Goal: Transaction & Acquisition: Purchase product/service

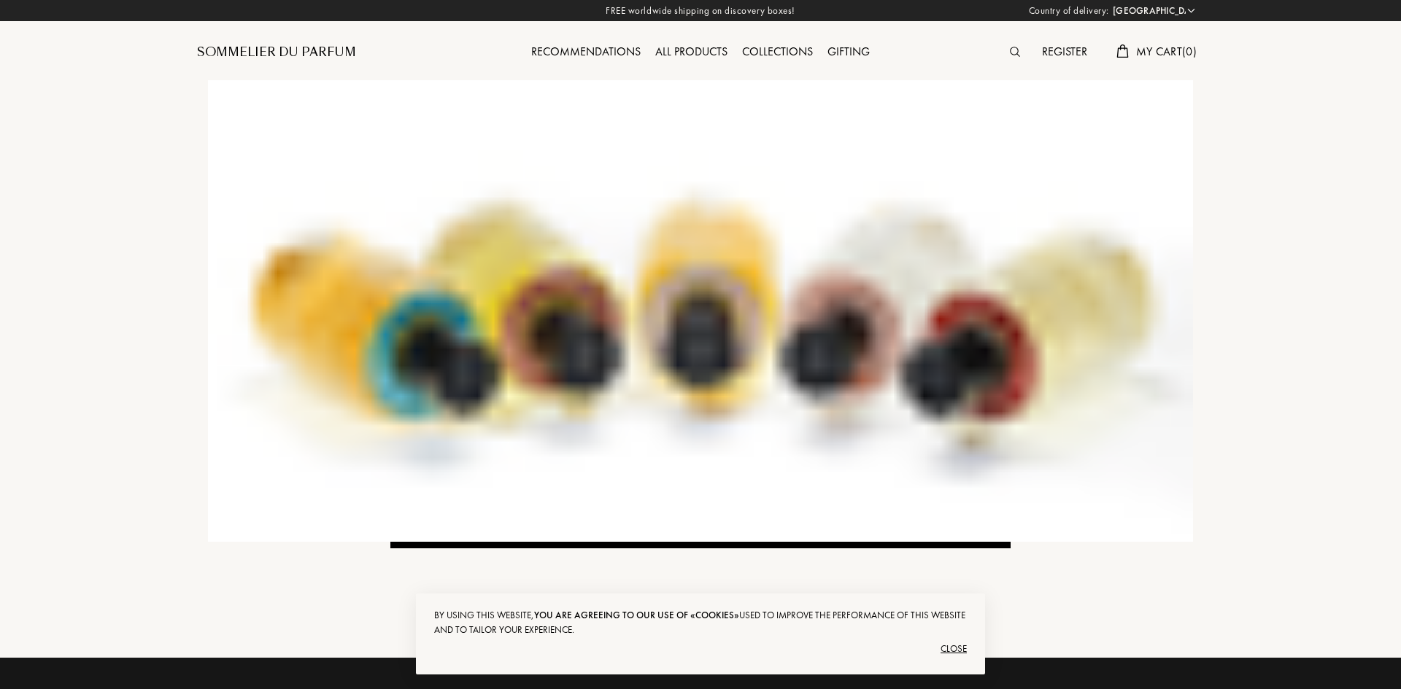
select select "US"
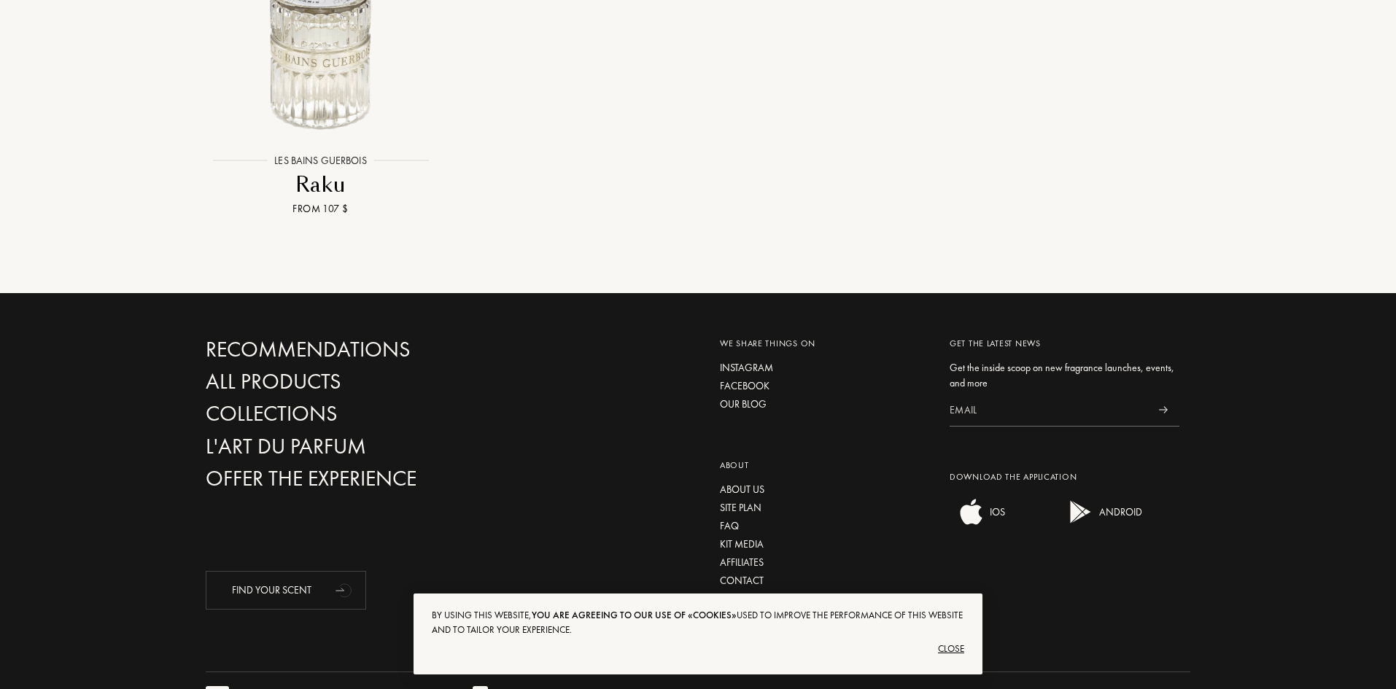
scroll to position [2505, 0]
click at [735, 518] on div "FAQ" at bounding box center [824, 525] width 208 height 15
click at [756, 482] on div "About us" at bounding box center [824, 489] width 208 height 15
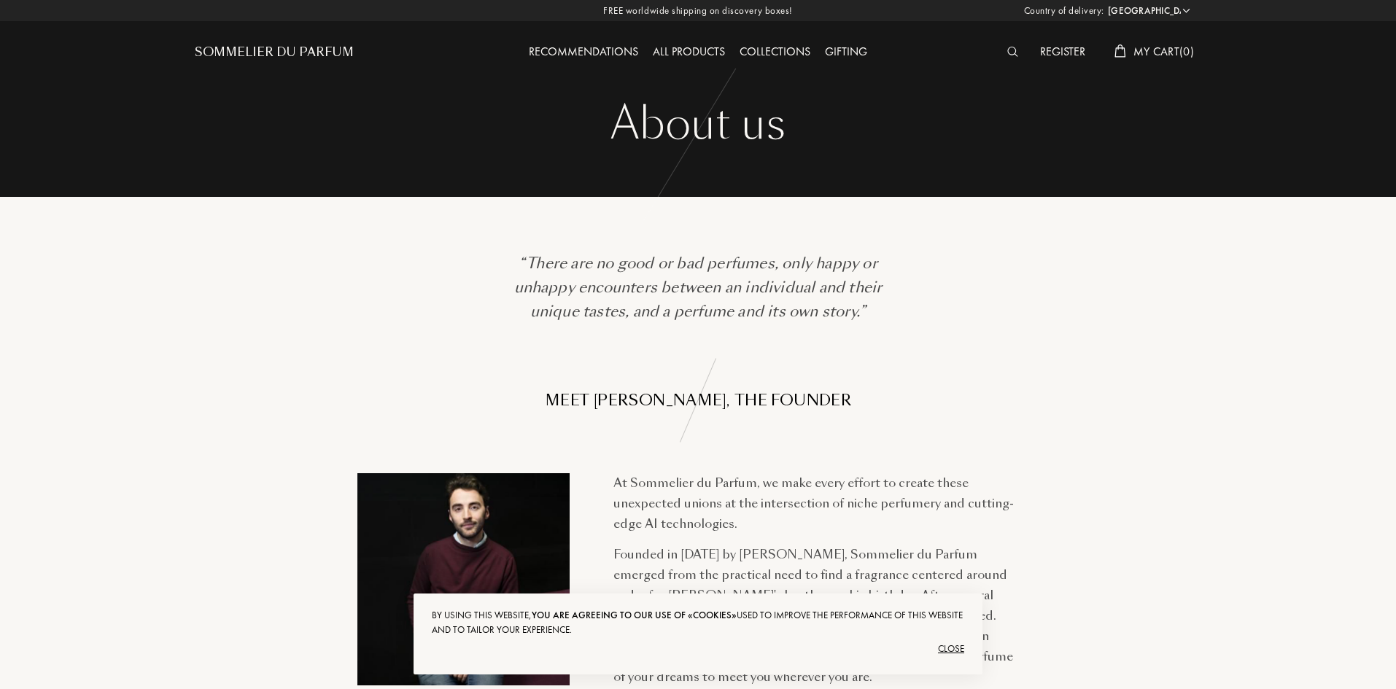
select select "US"
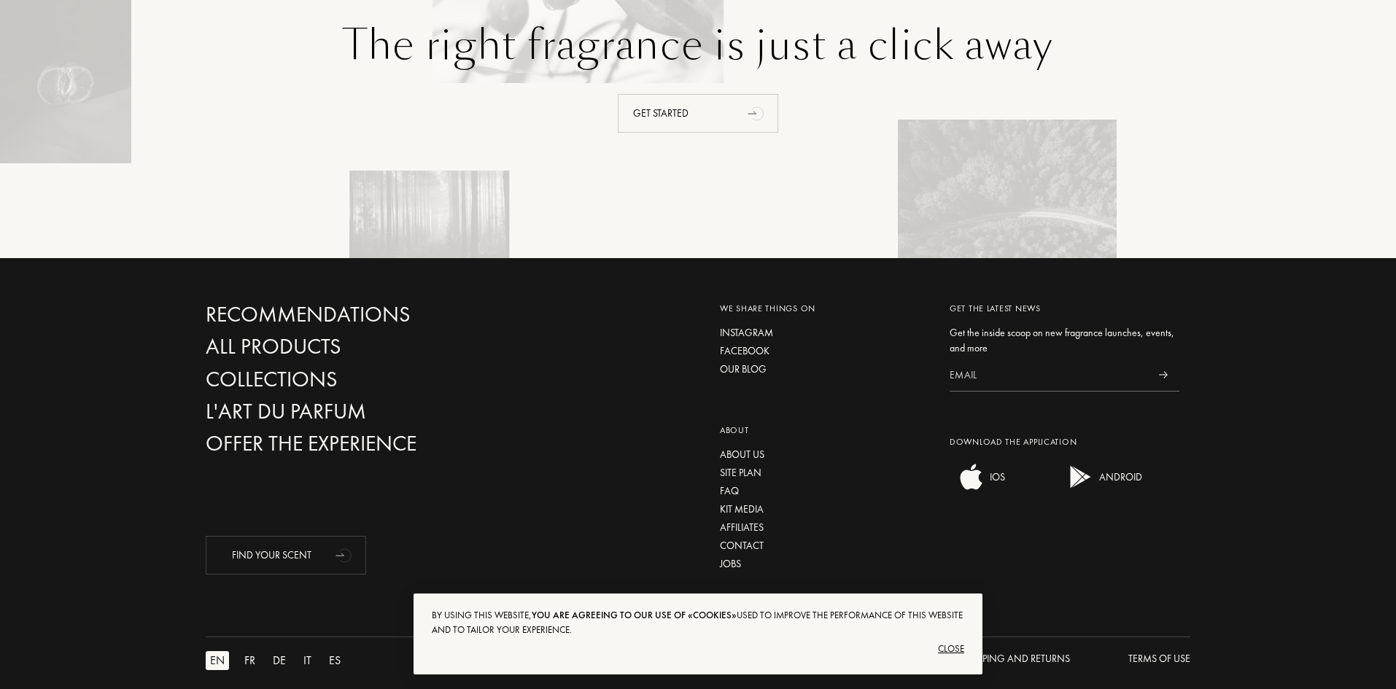
scroll to position [2116, 0]
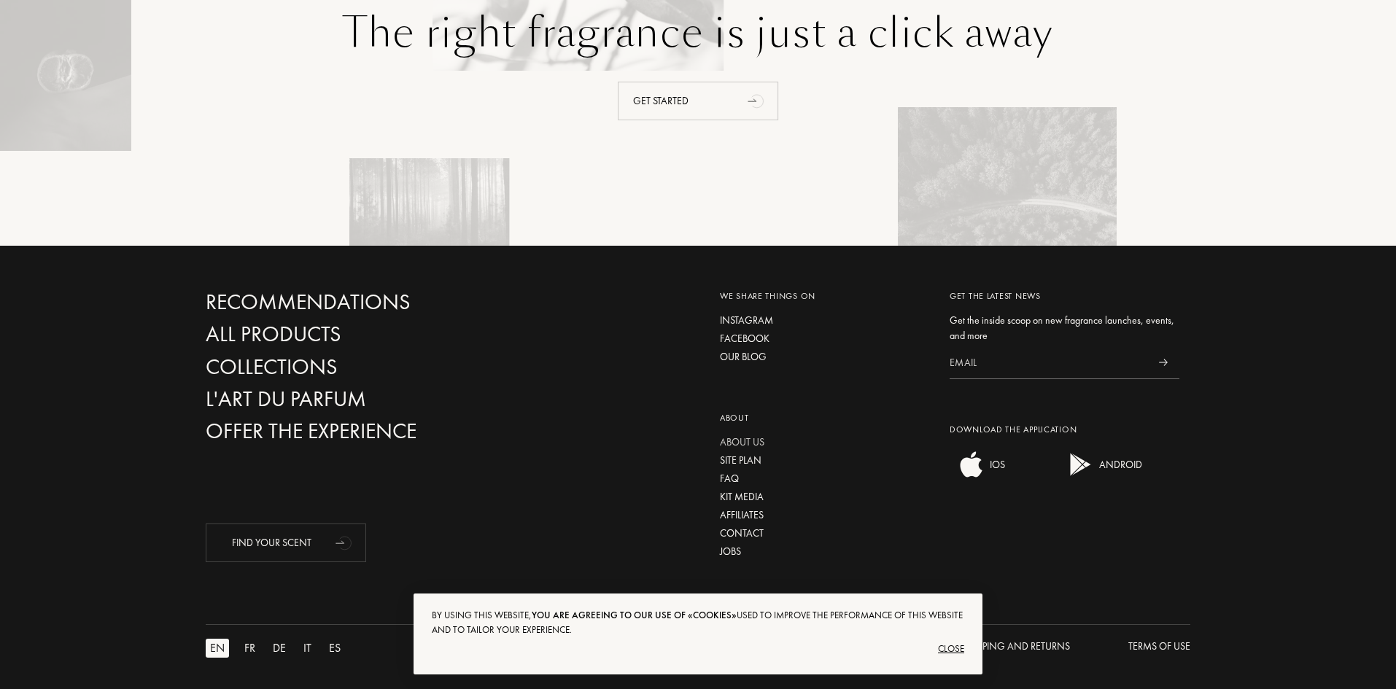
click at [759, 443] on div "About us" at bounding box center [824, 442] width 208 height 15
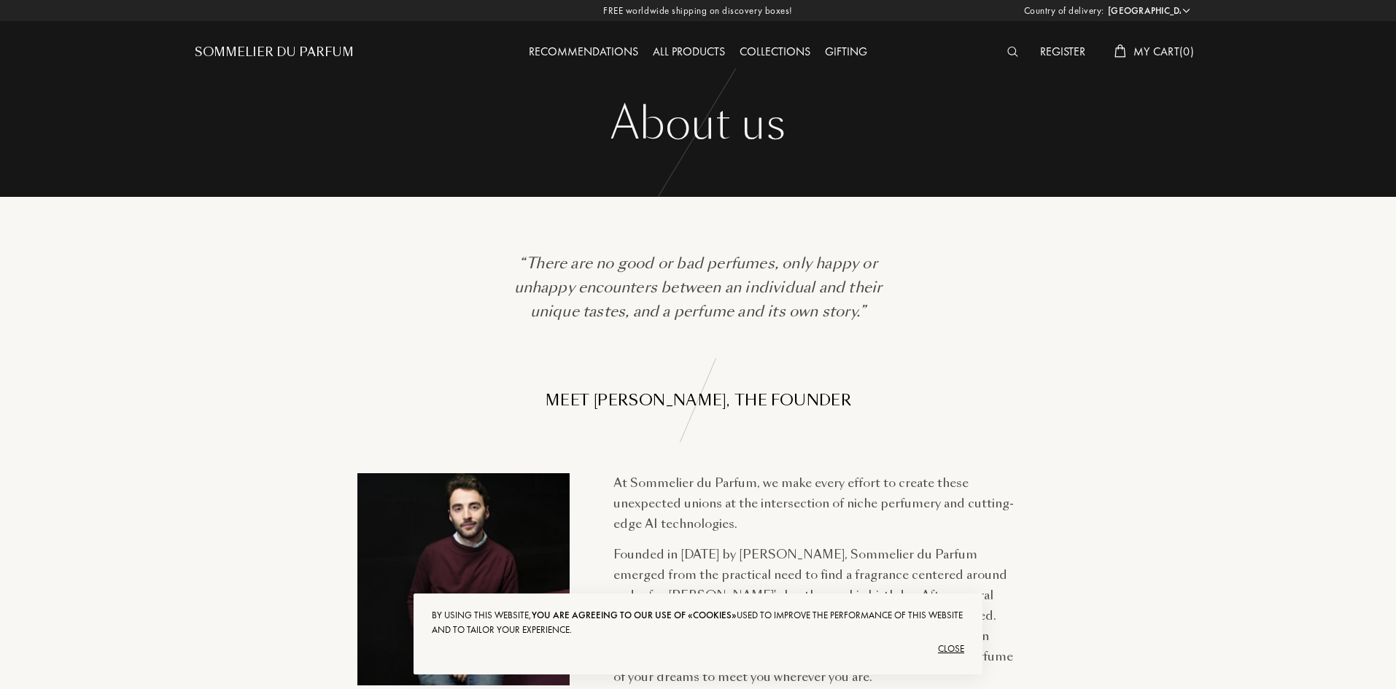
click at [1180, 9] on select "Afghanistan Albania Algeria Andorra Angola Anguilla Antartica Antigua and Barbu…" at bounding box center [1149, 11] width 88 height 15
select select "IS"
click at [1105, 4] on select "Afghanistan Albania Algeria Andorra Angola Anguilla Antartica Antigua and Barbu…" at bounding box center [1149, 11] width 88 height 15
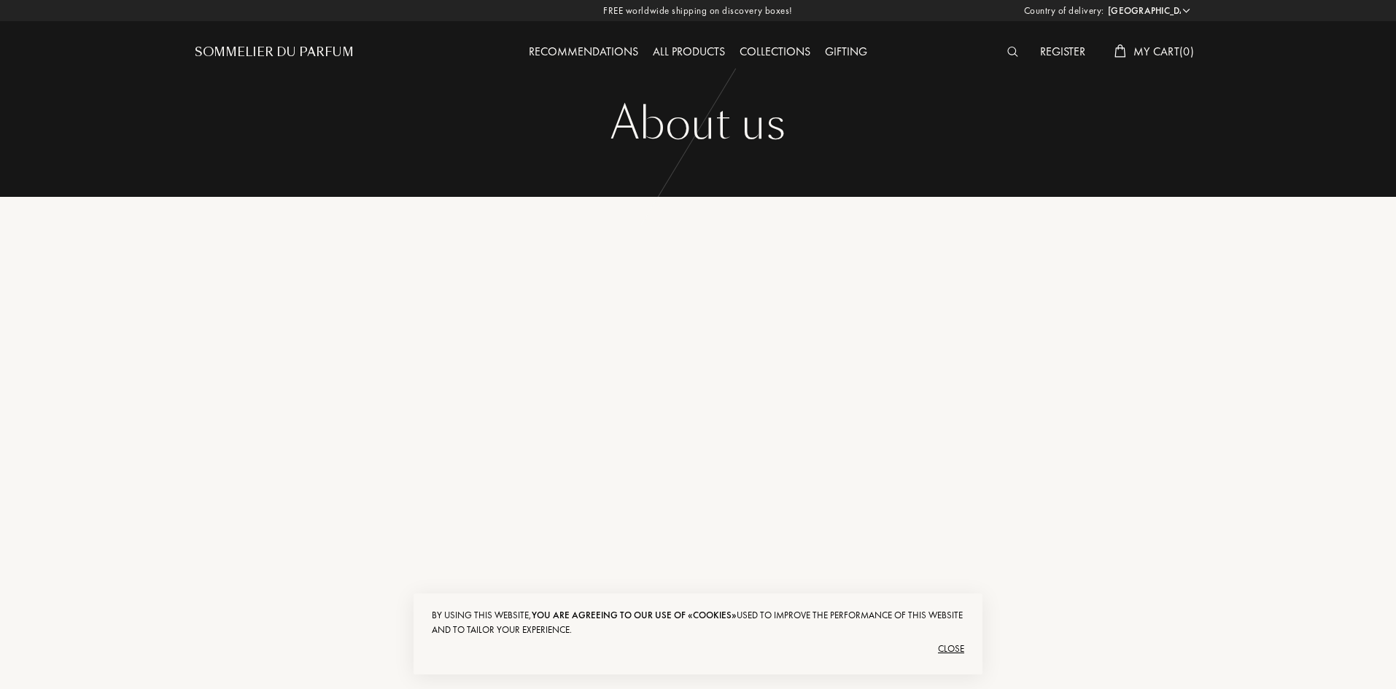
select select "IS"
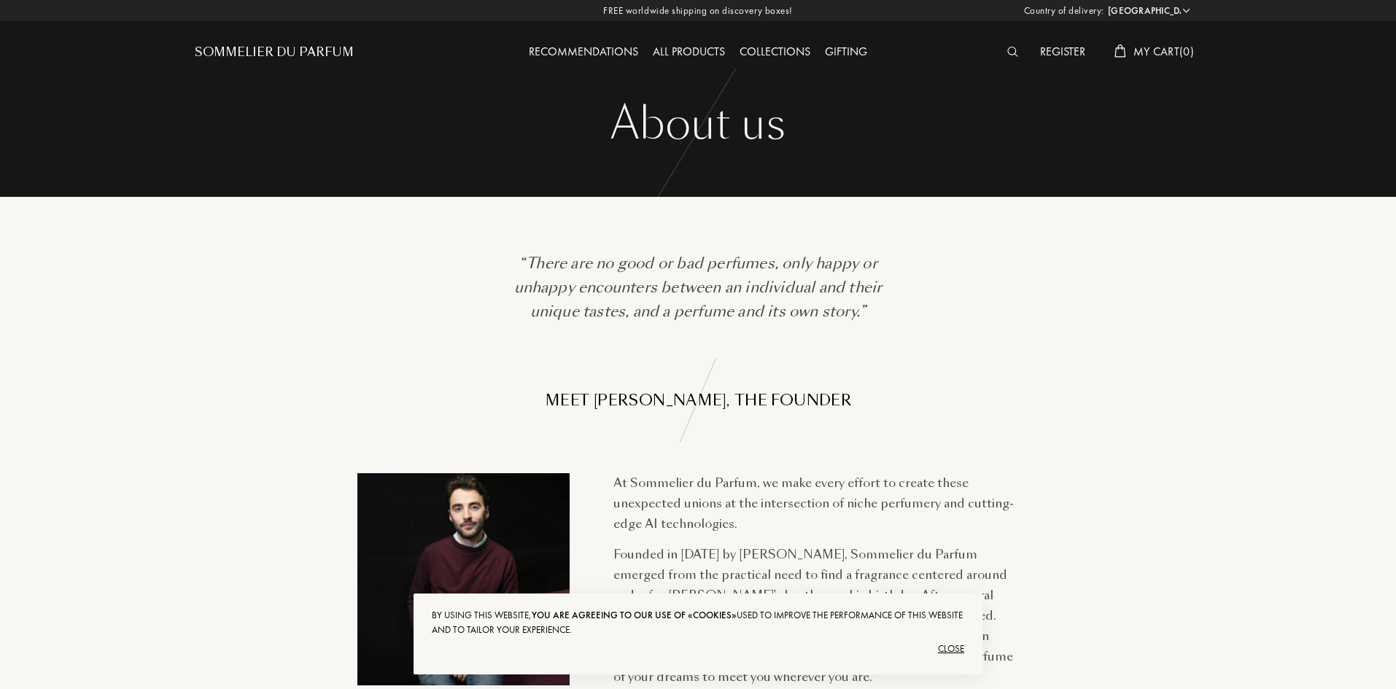
click at [677, 51] on div "All products" at bounding box center [689, 52] width 87 height 19
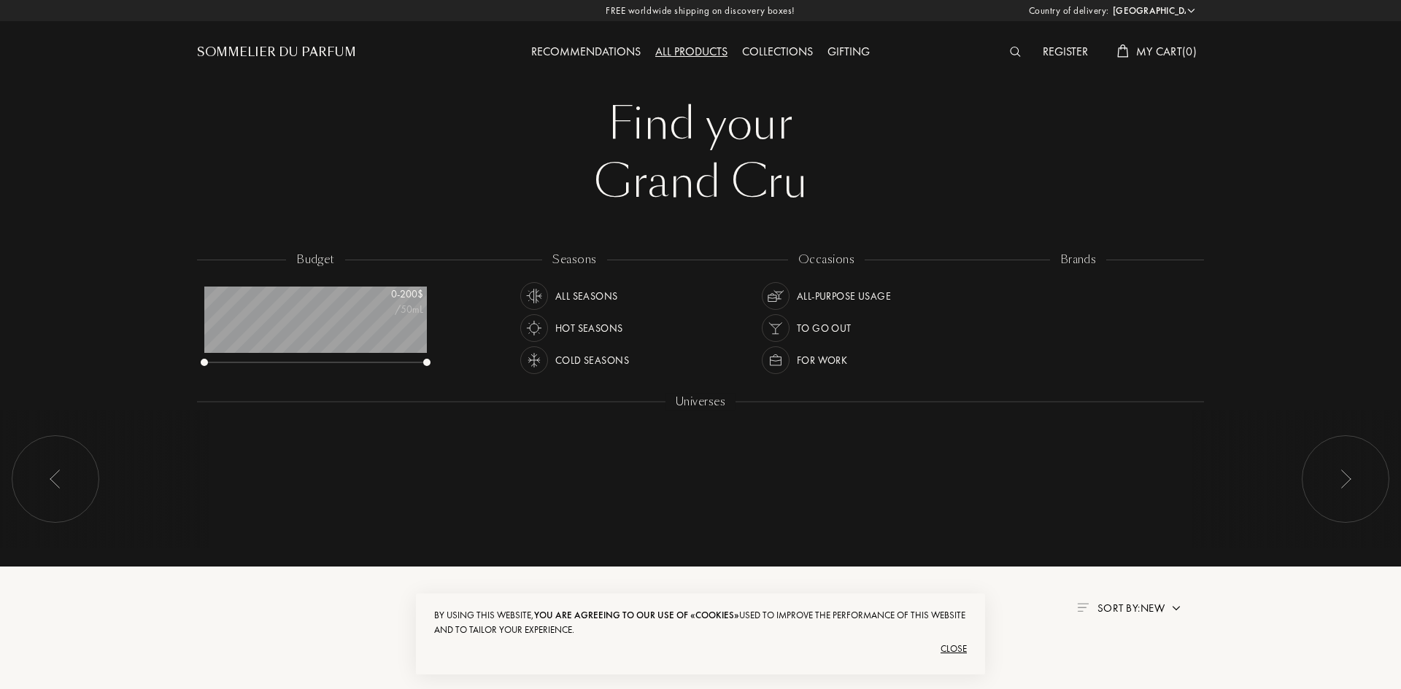
select select "IS"
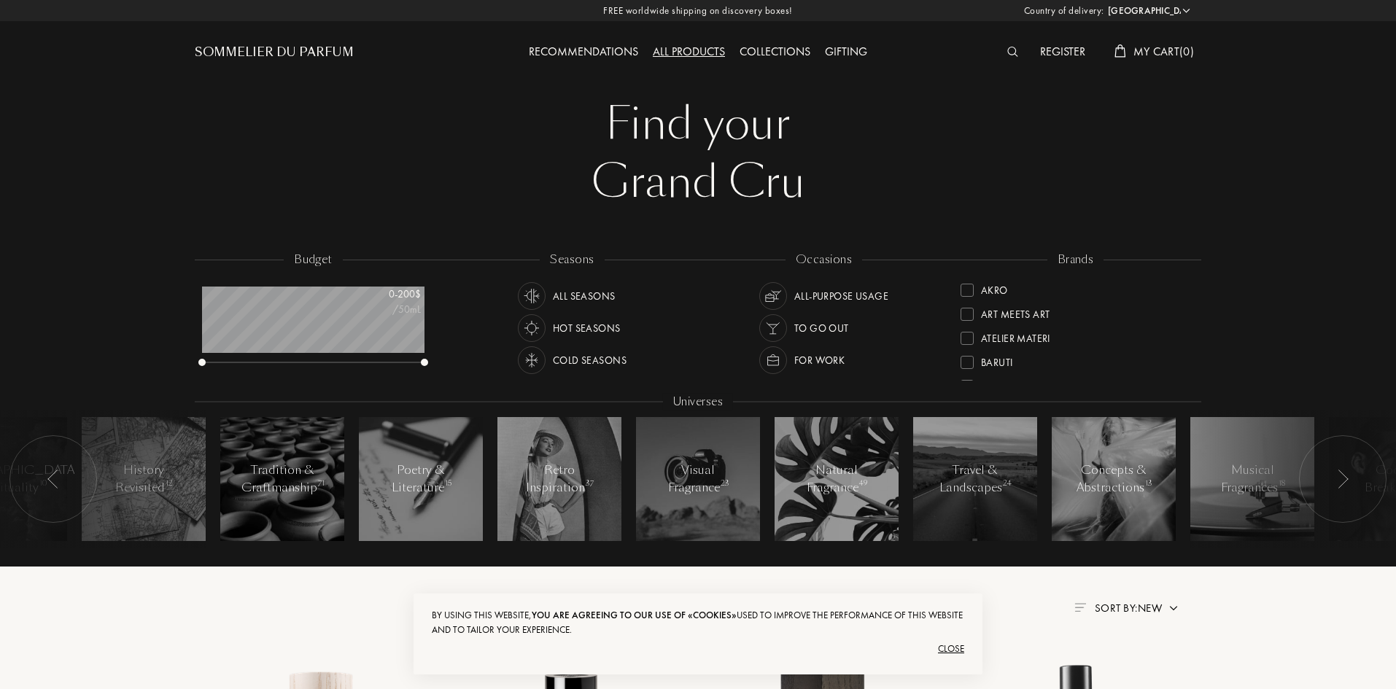
click at [1008, 47] on img at bounding box center [1013, 52] width 11 height 10
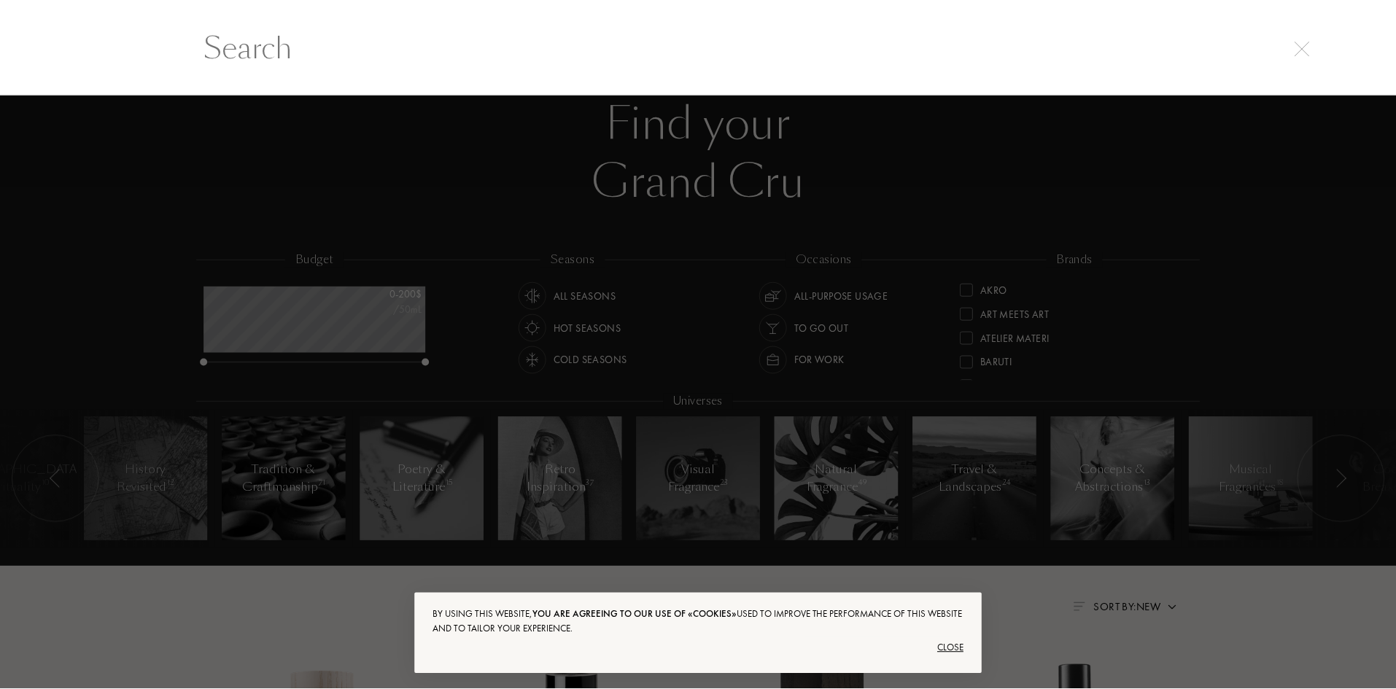
scroll to position [1, 0]
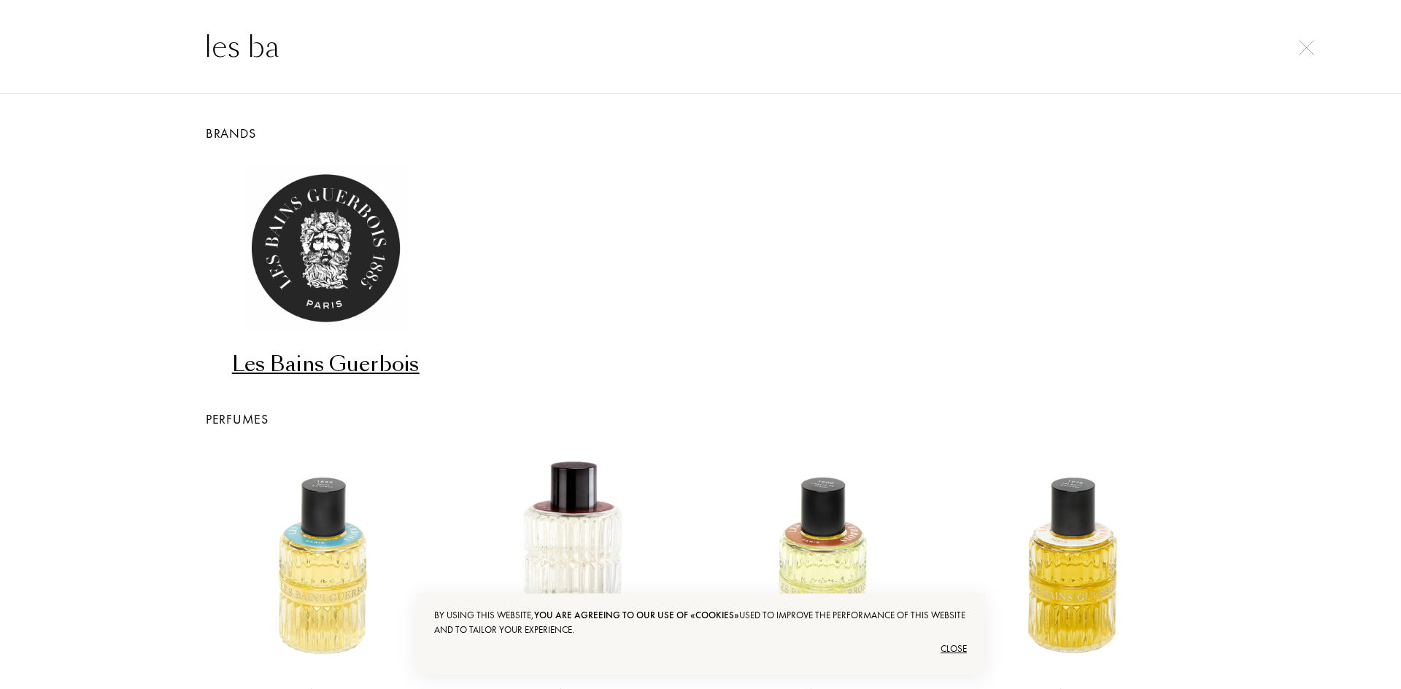
type input "les ba"
click at [328, 367] on div "Les Bains Guerbois" at bounding box center [325, 364] width 239 height 28
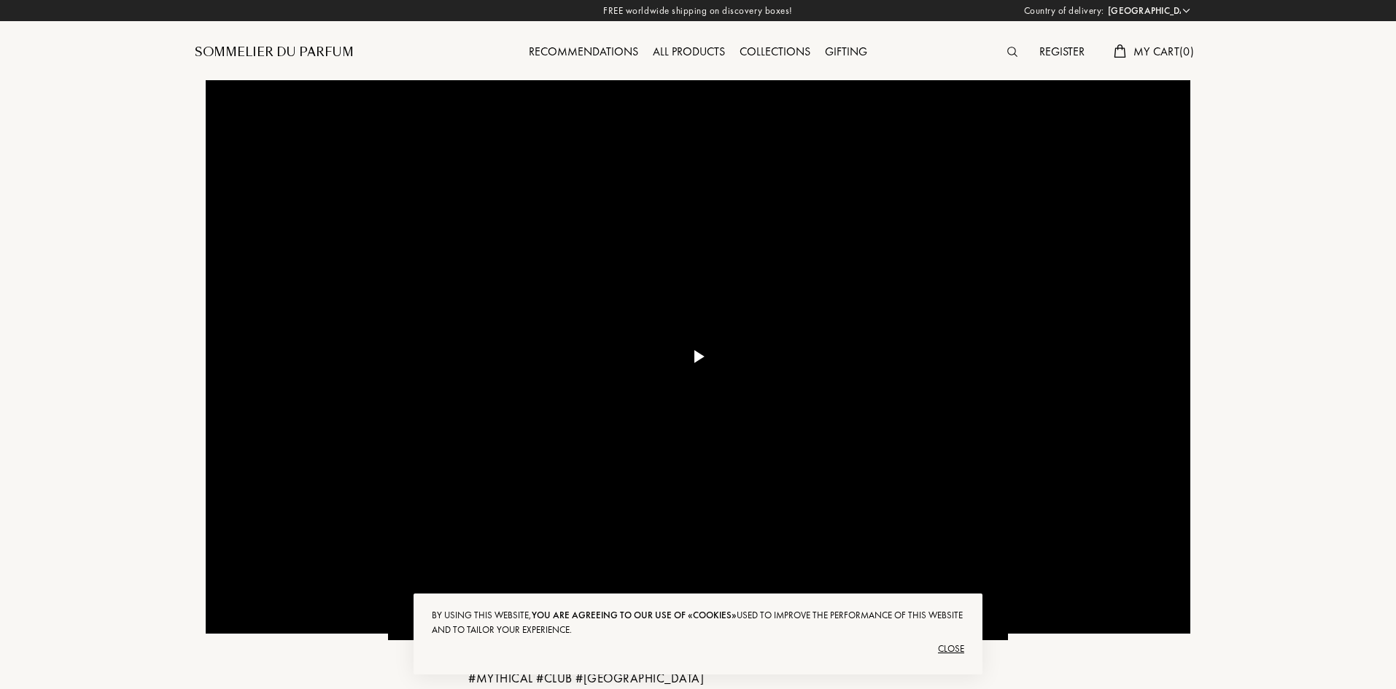
select select "IS"
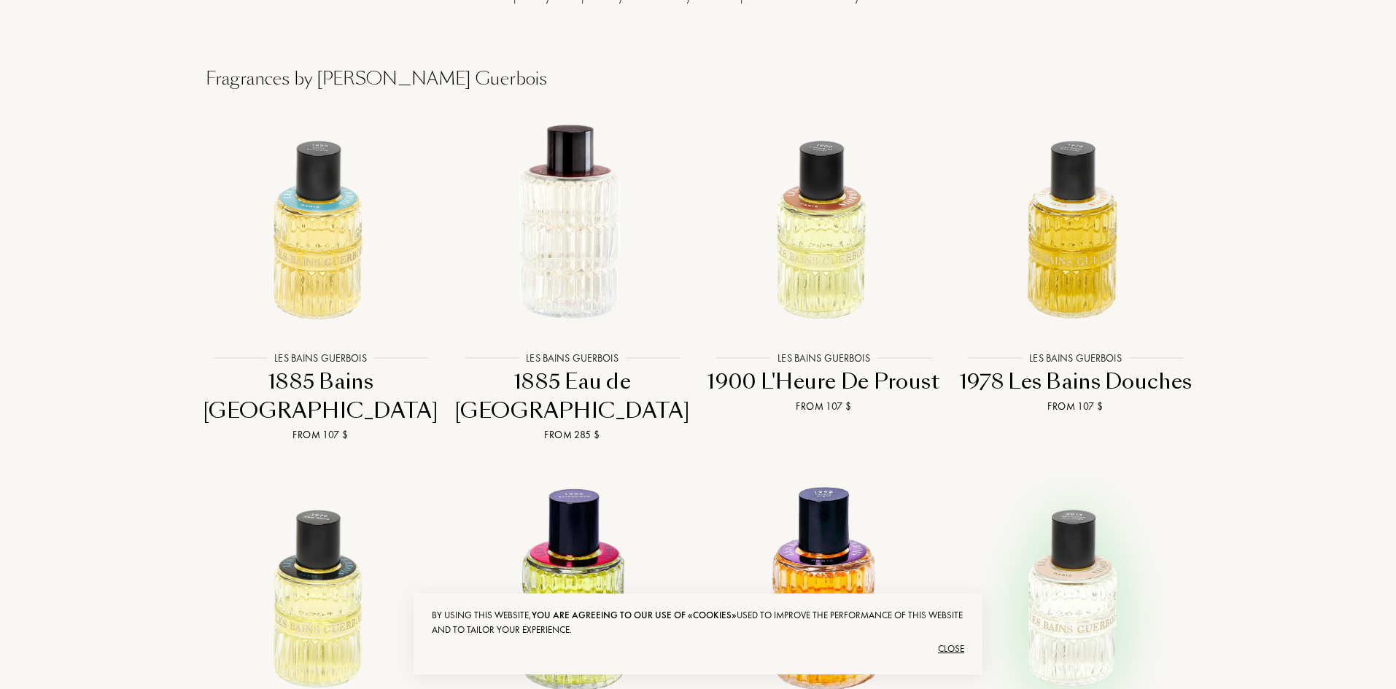
scroll to position [1240, 0]
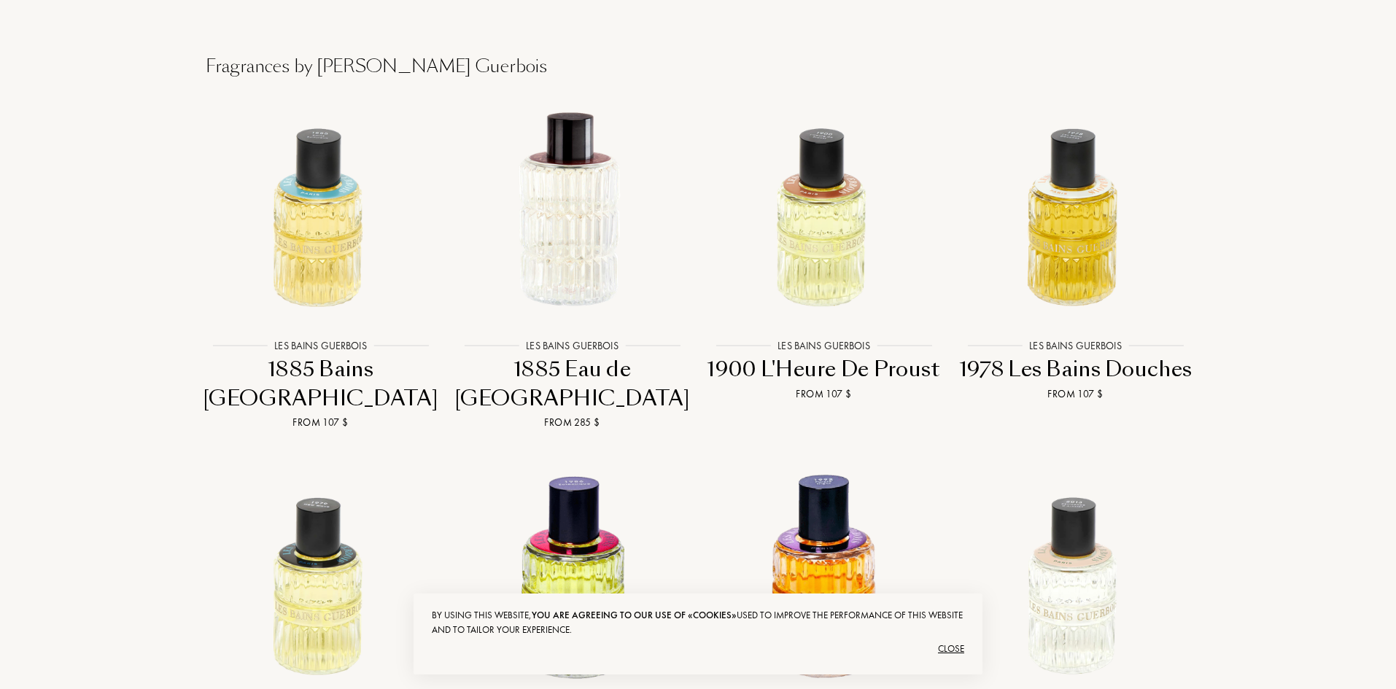
click at [883, 355] on div "1900 L'Heure De Proust" at bounding box center [824, 369] width 240 height 28
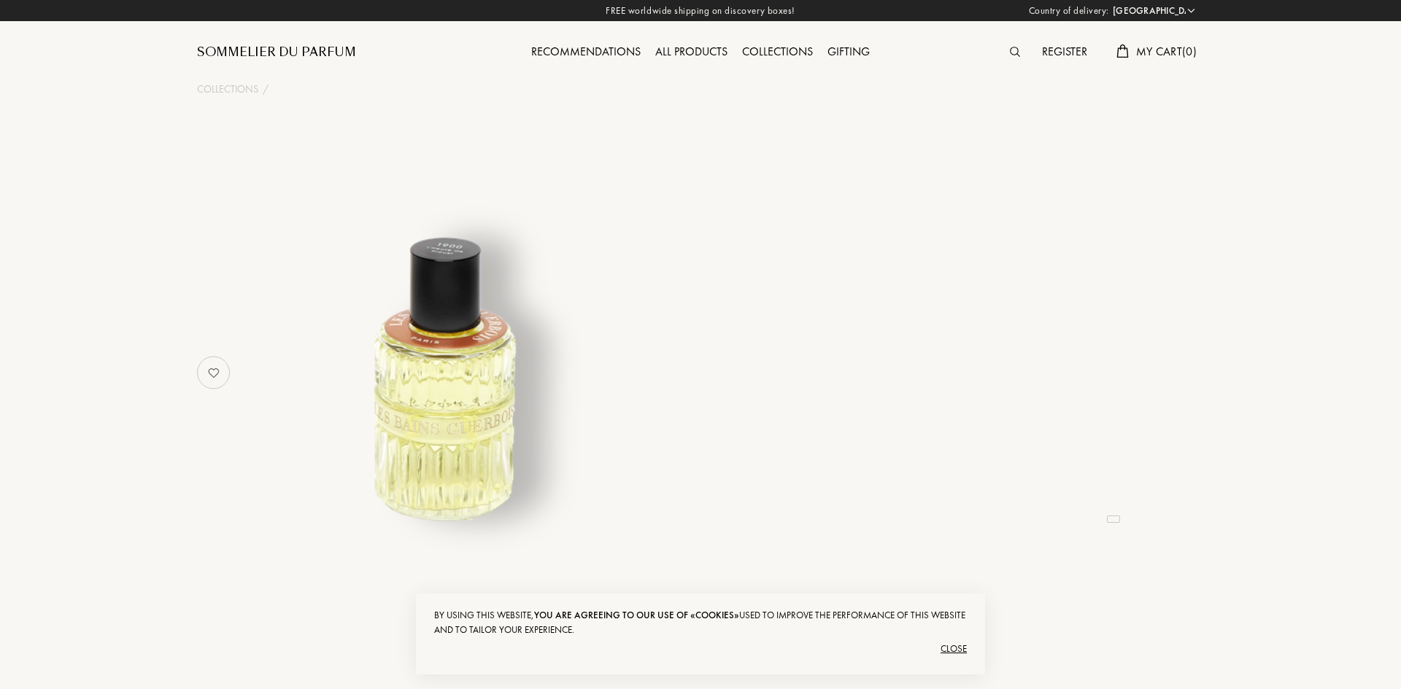
select select "IS"
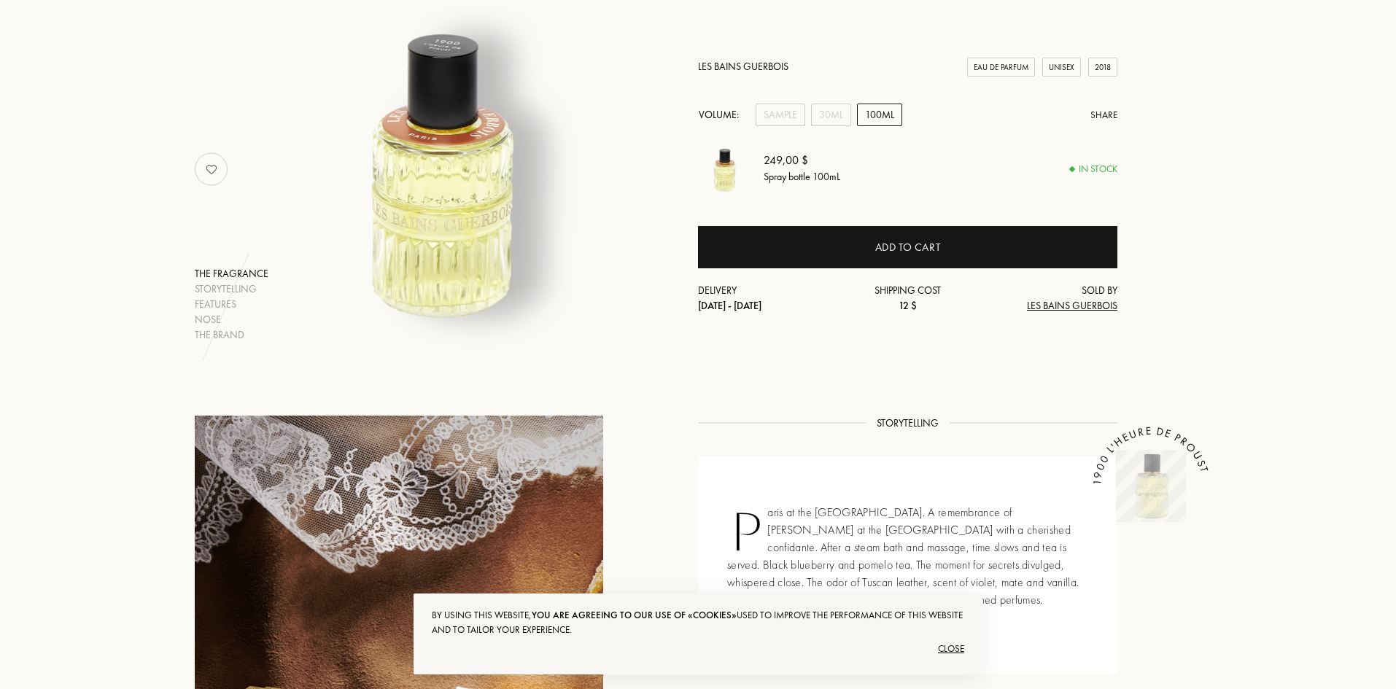
scroll to position [73, 0]
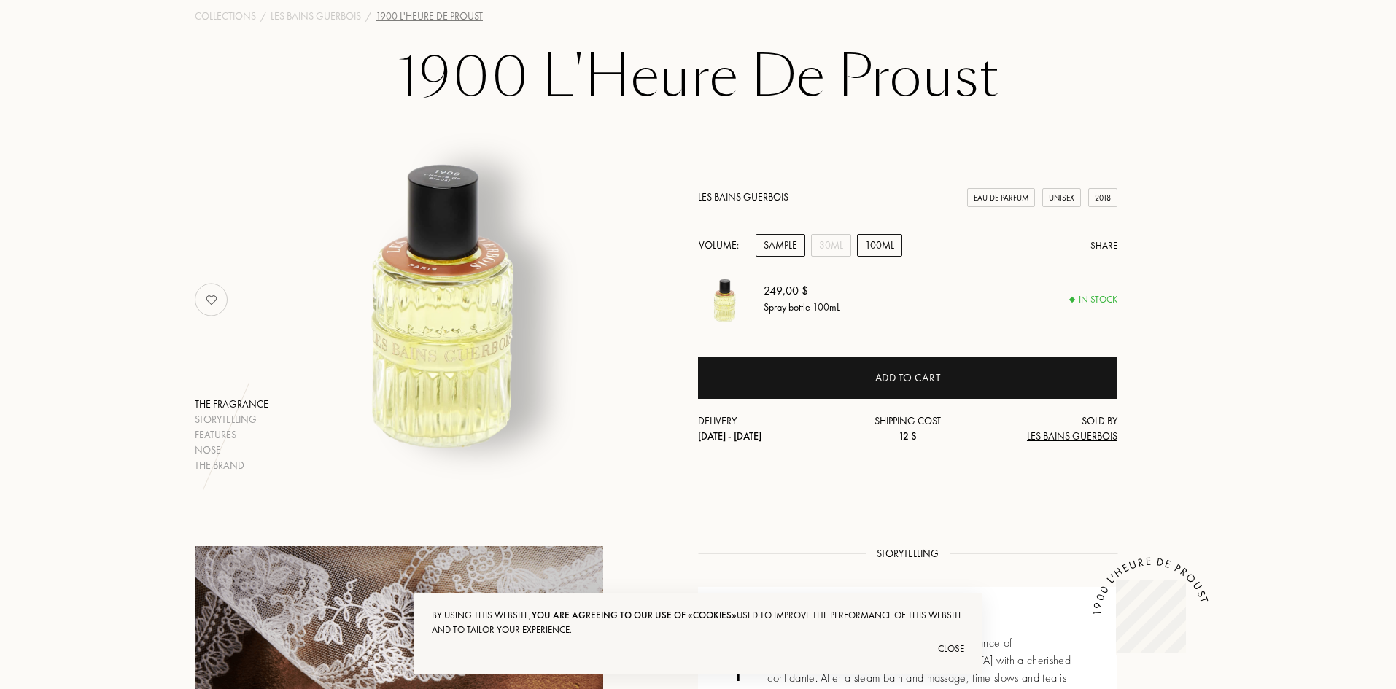
click at [803, 247] on div "Sample" at bounding box center [781, 245] width 50 height 23
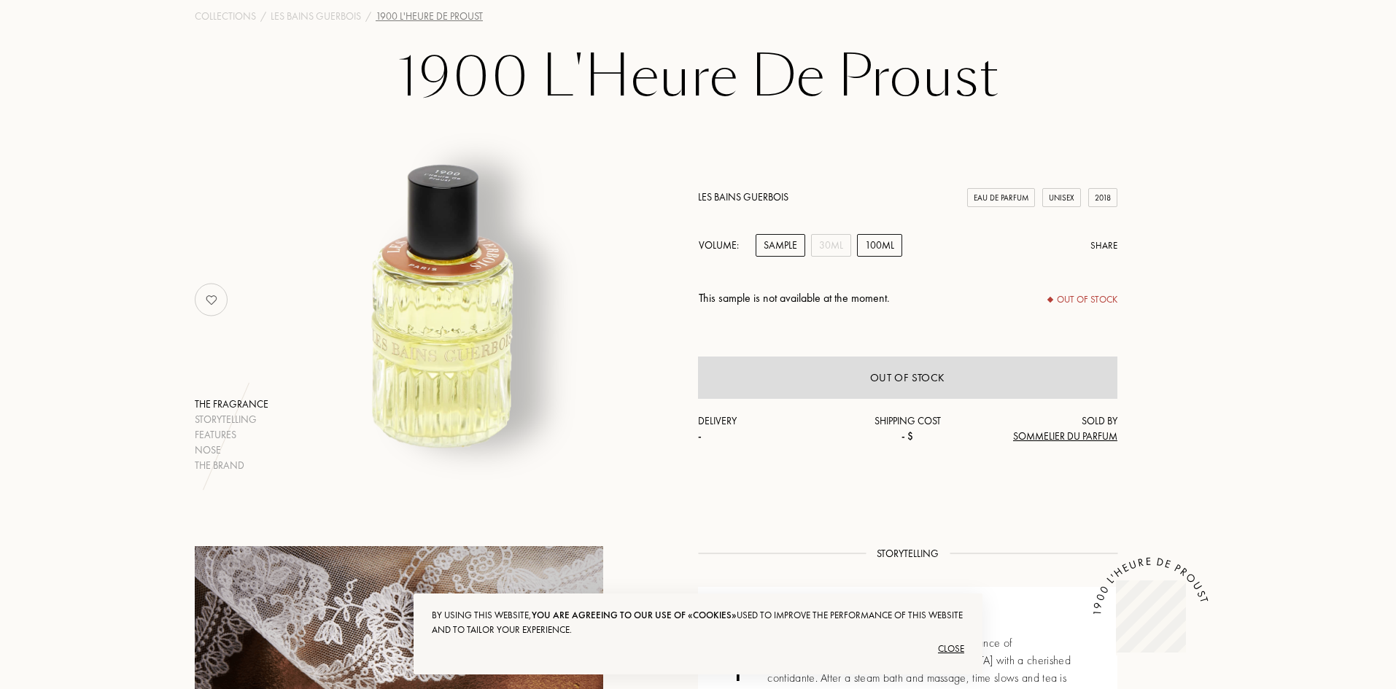
click at [865, 247] on div "100mL" at bounding box center [879, 245] width 45 height 23
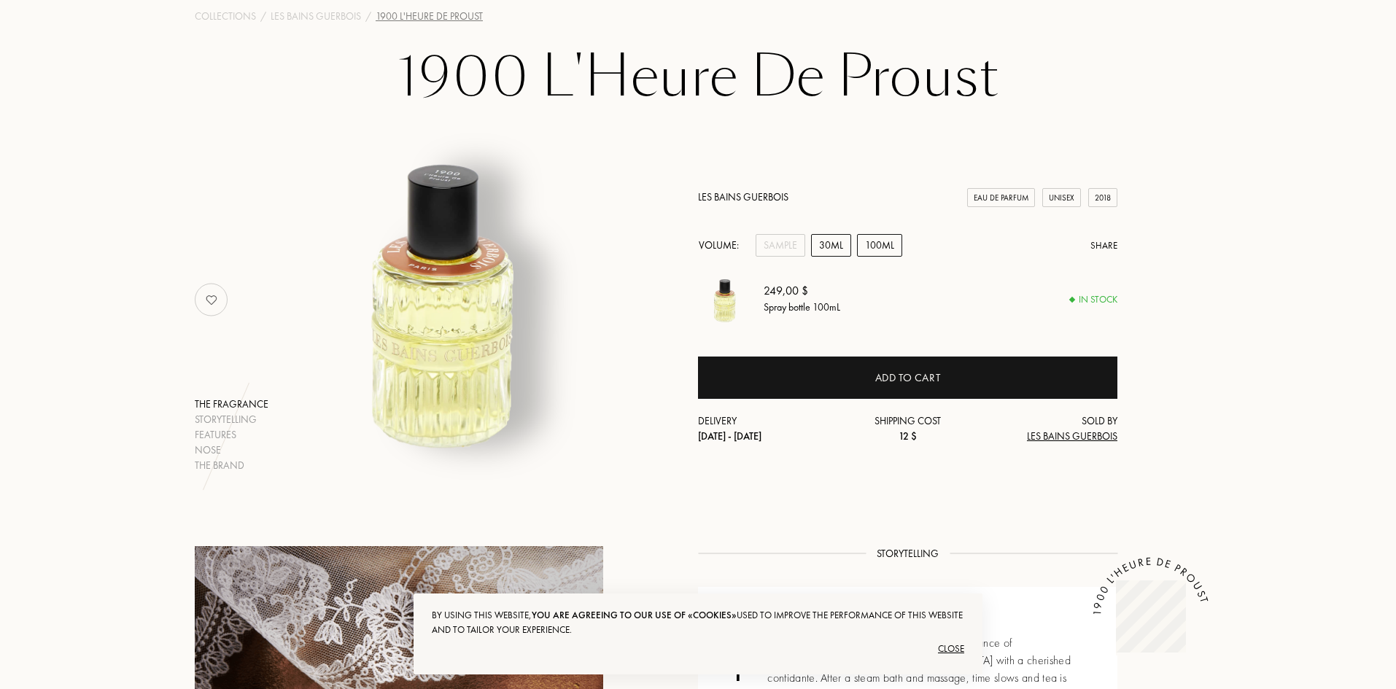
click at [841, 250] on div "30mL" at bounding box center [831, 245] width 40 height 23
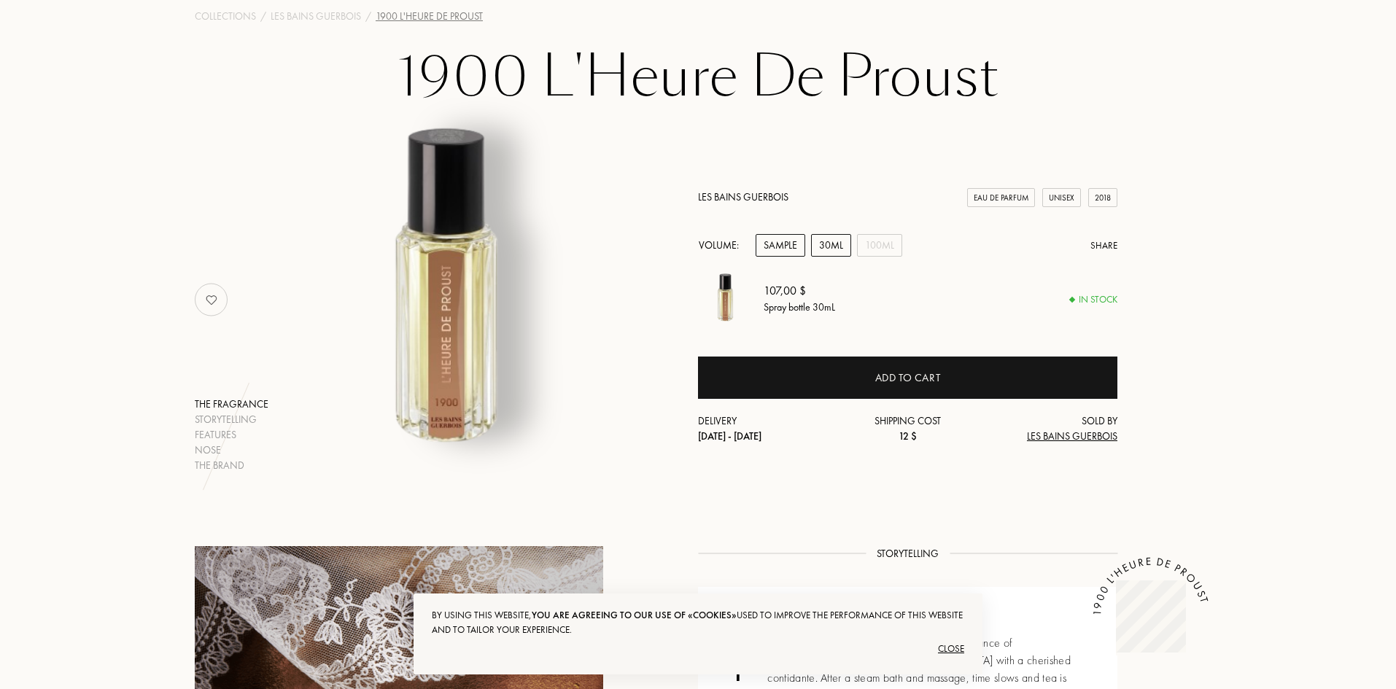
click at [794, 250] on div "Sample" at bounding box center [781, 245] width 50 height 23
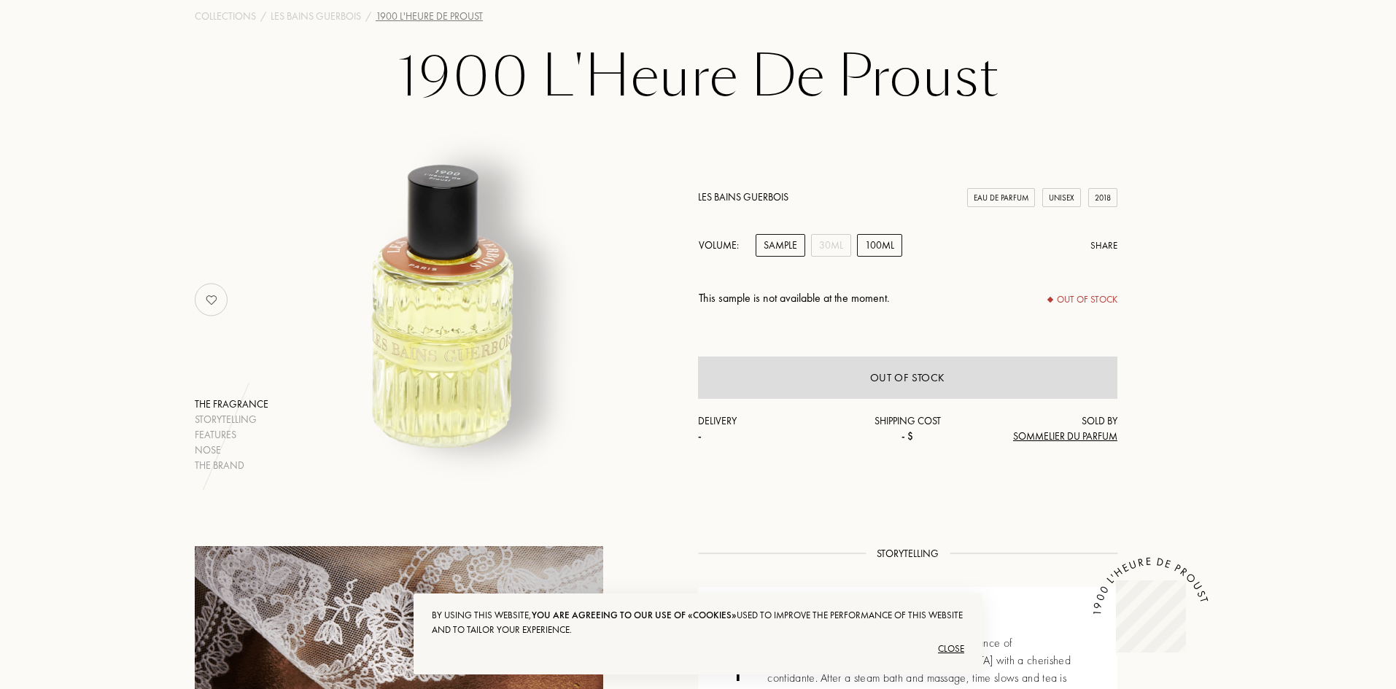
click at [870, 244] on div "100mL" at bounding box center [879, 245] width 45 height 23
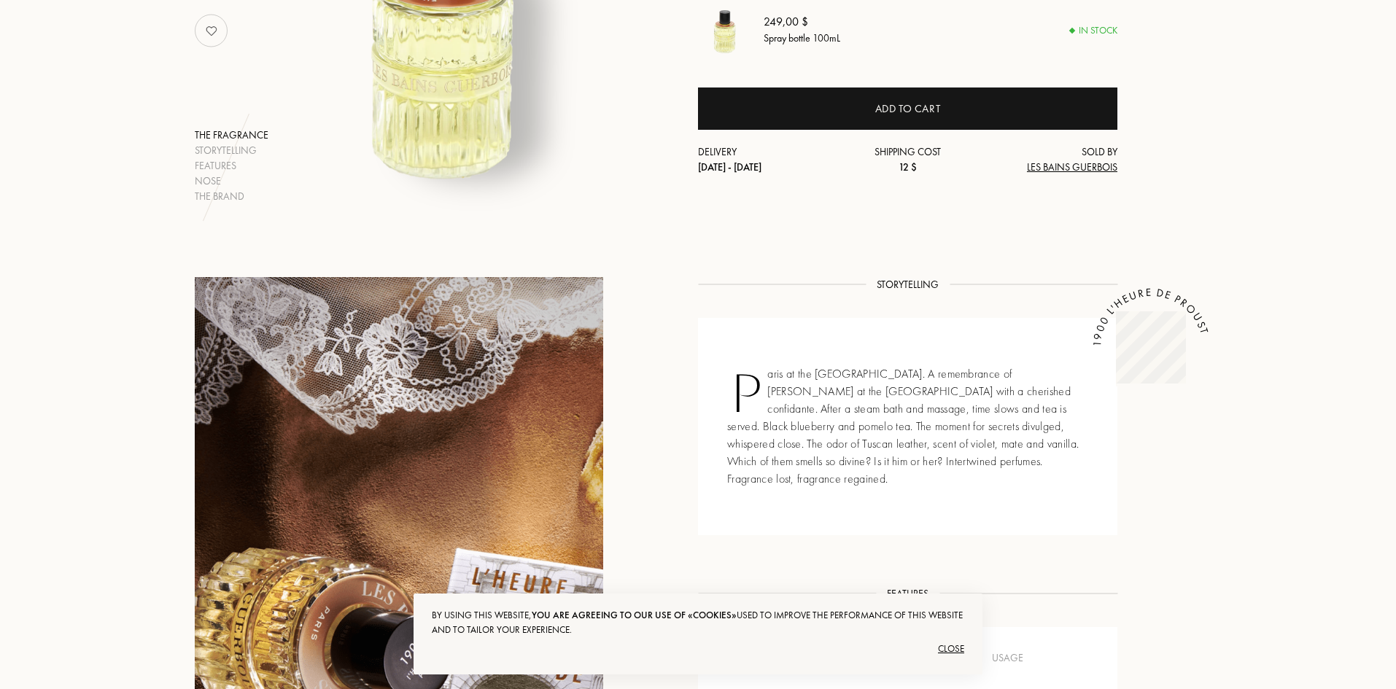
scroll to position [58, 0]
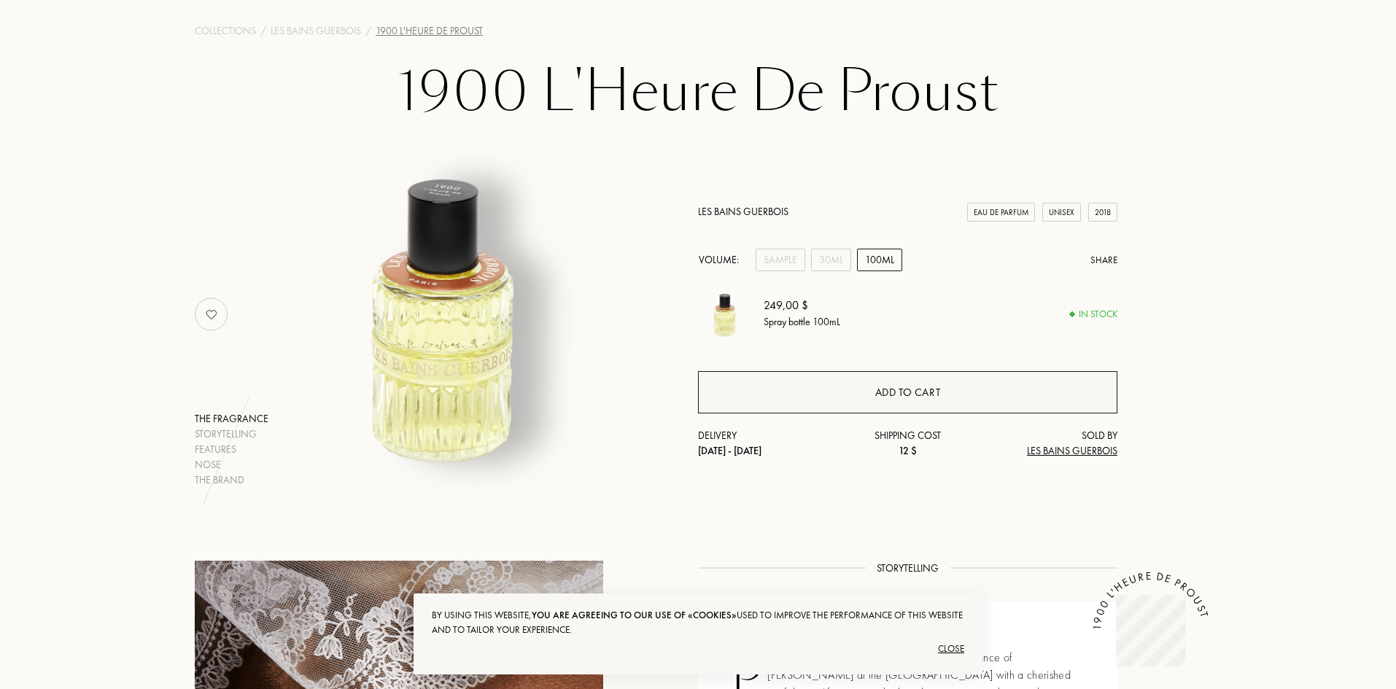
click at [1003, 397] on div "Add to cart" at bounding box center [908, 392] width 420 height 42
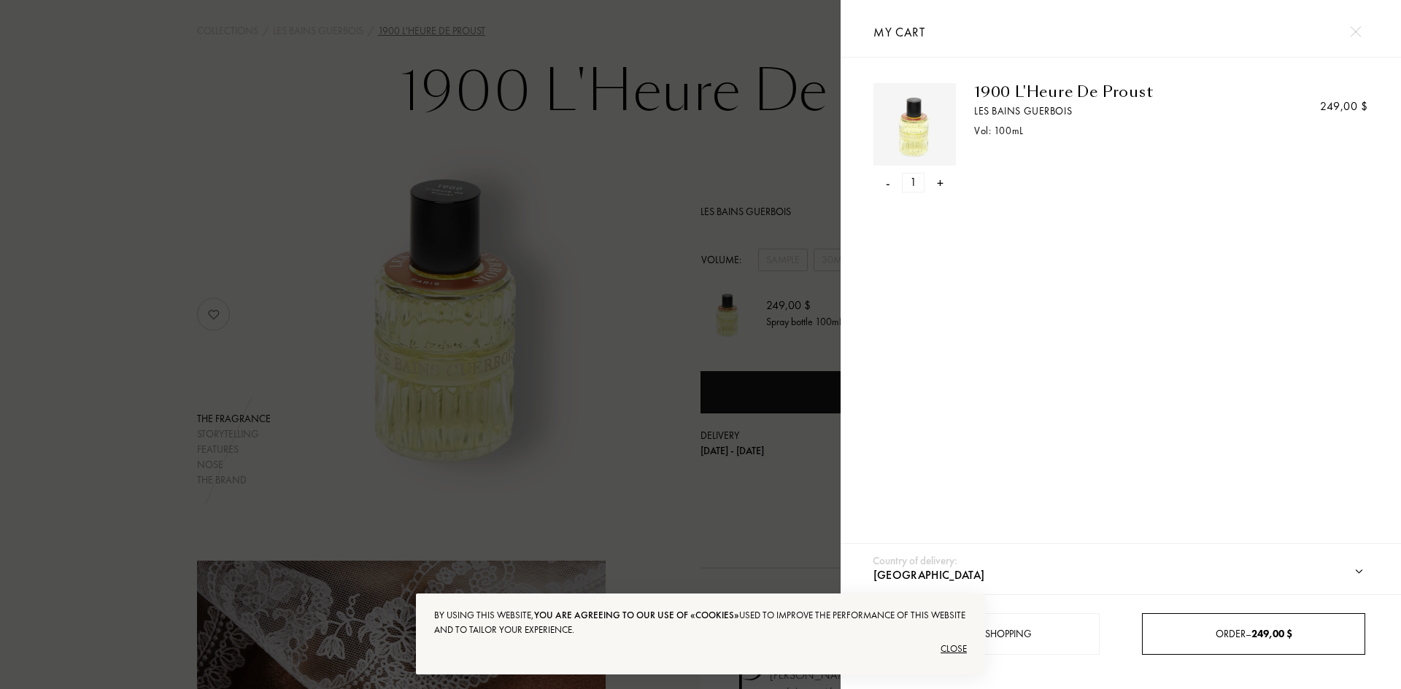
click at [1283, 637] on span "249,00 $" at bounding box center [1271, 633] width 41 height 13
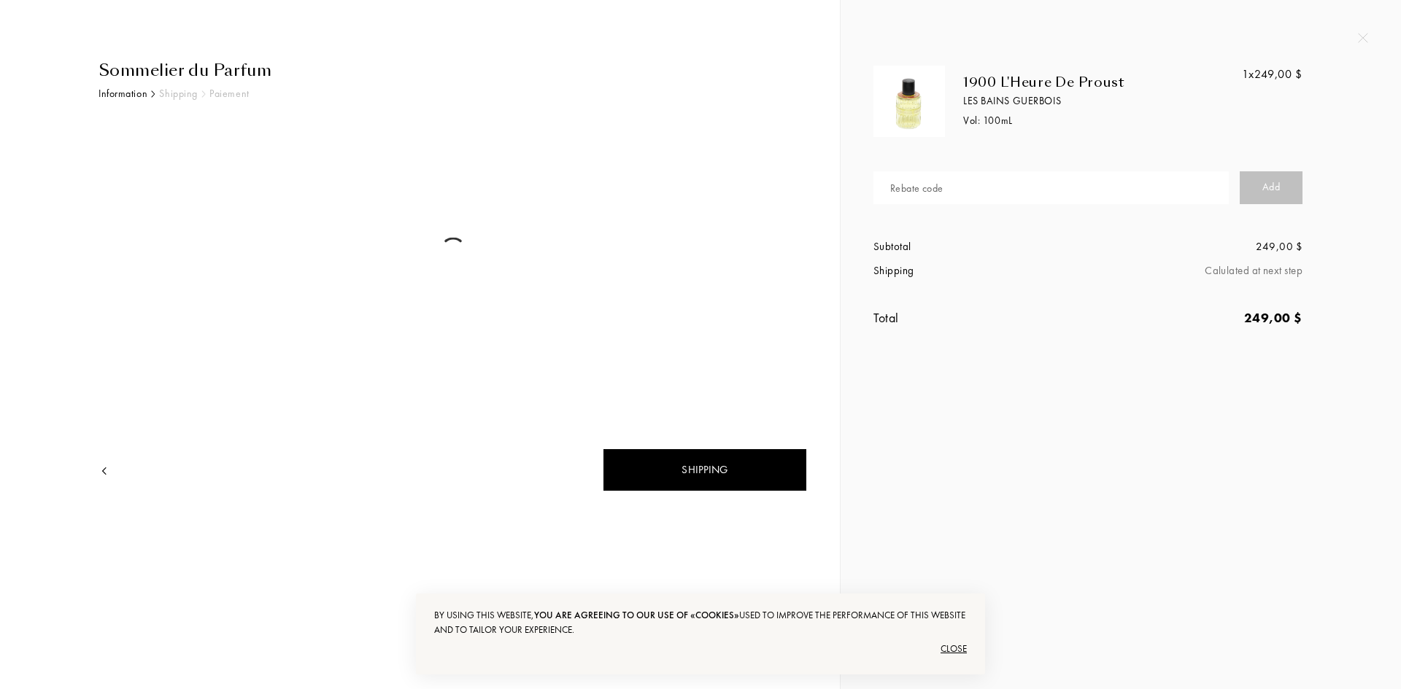
select select "IS"
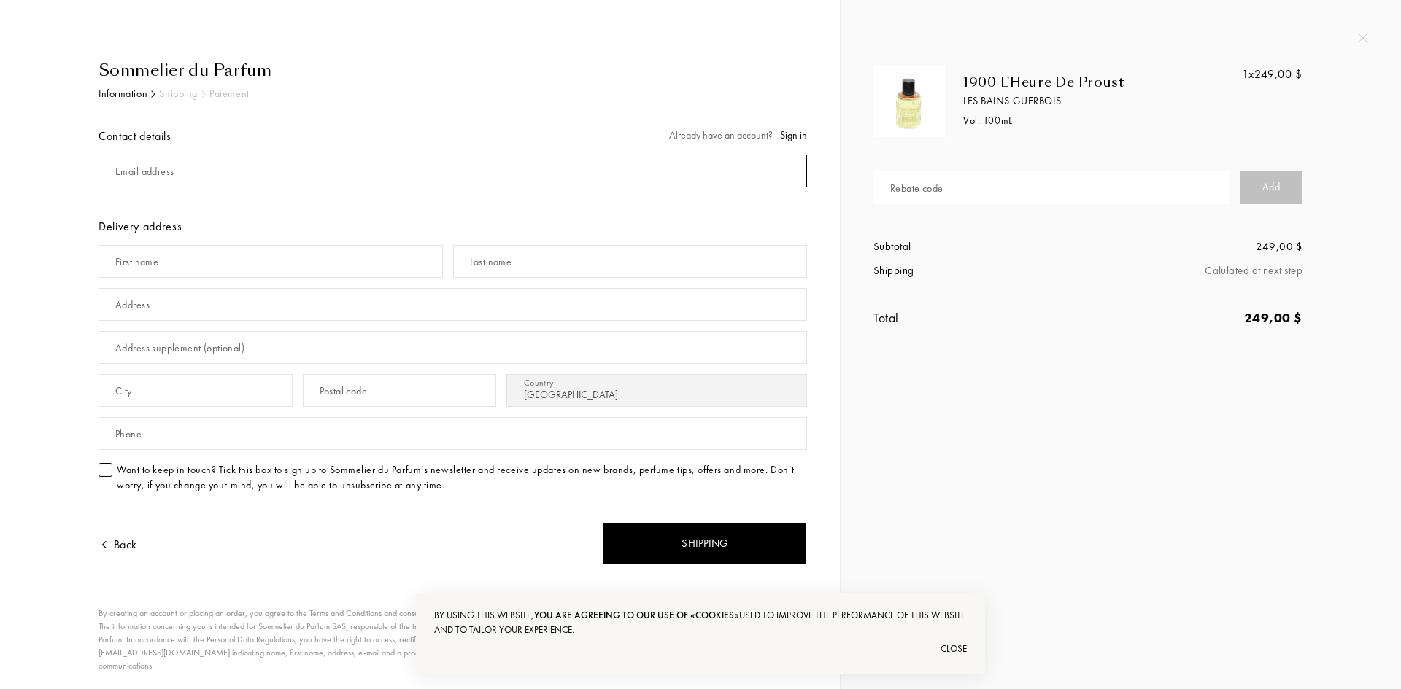
click at [281, 173] on input "mail" at bounding box center [452, 171] width 708 height 33
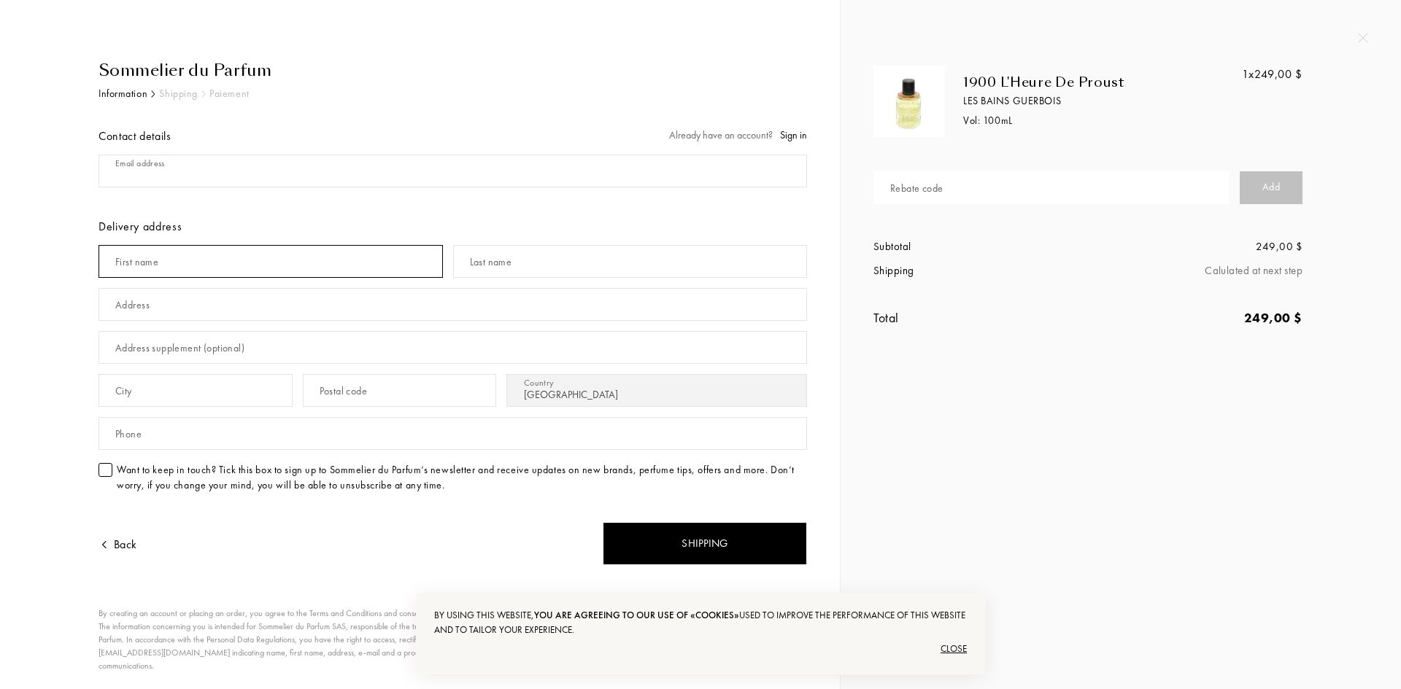
click at [315, 268] on input "text" at bounding box center [270, 261] width 344 height 33
click at [1367, 37] on img at bounding box center [1363, 38] width 10 height 10
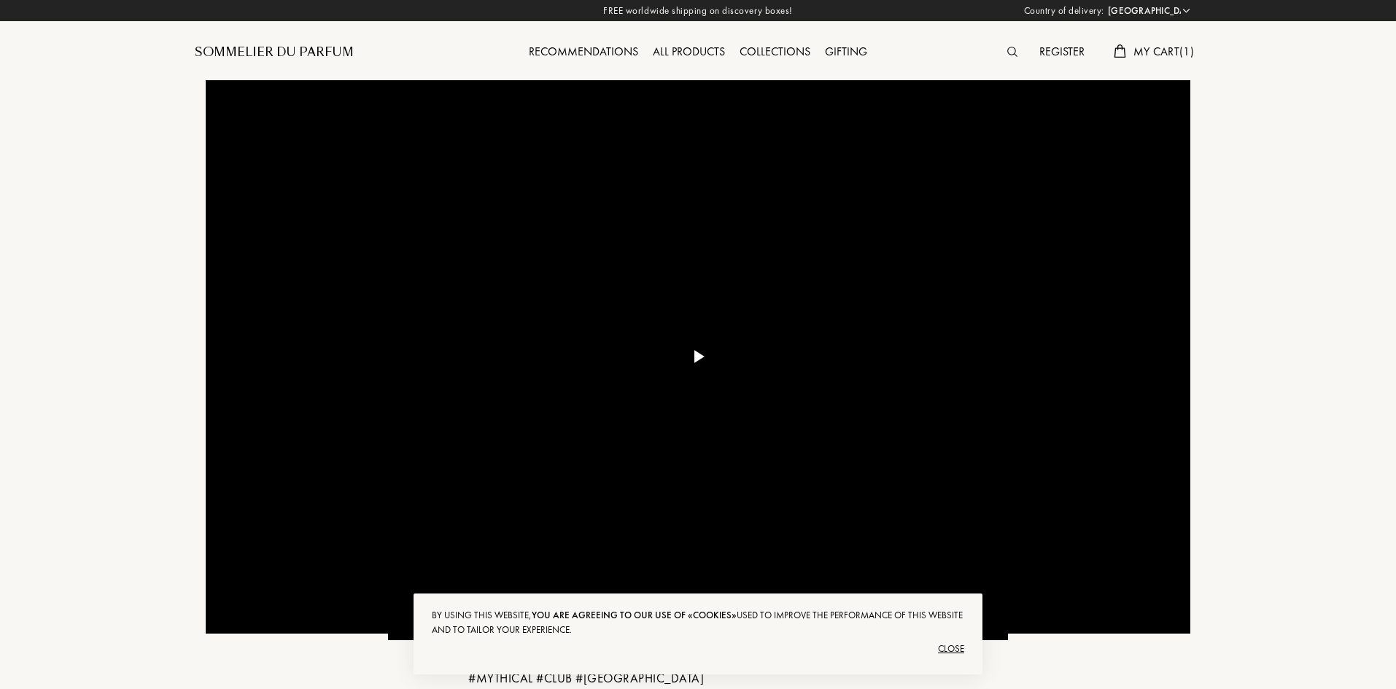
select select "IS"
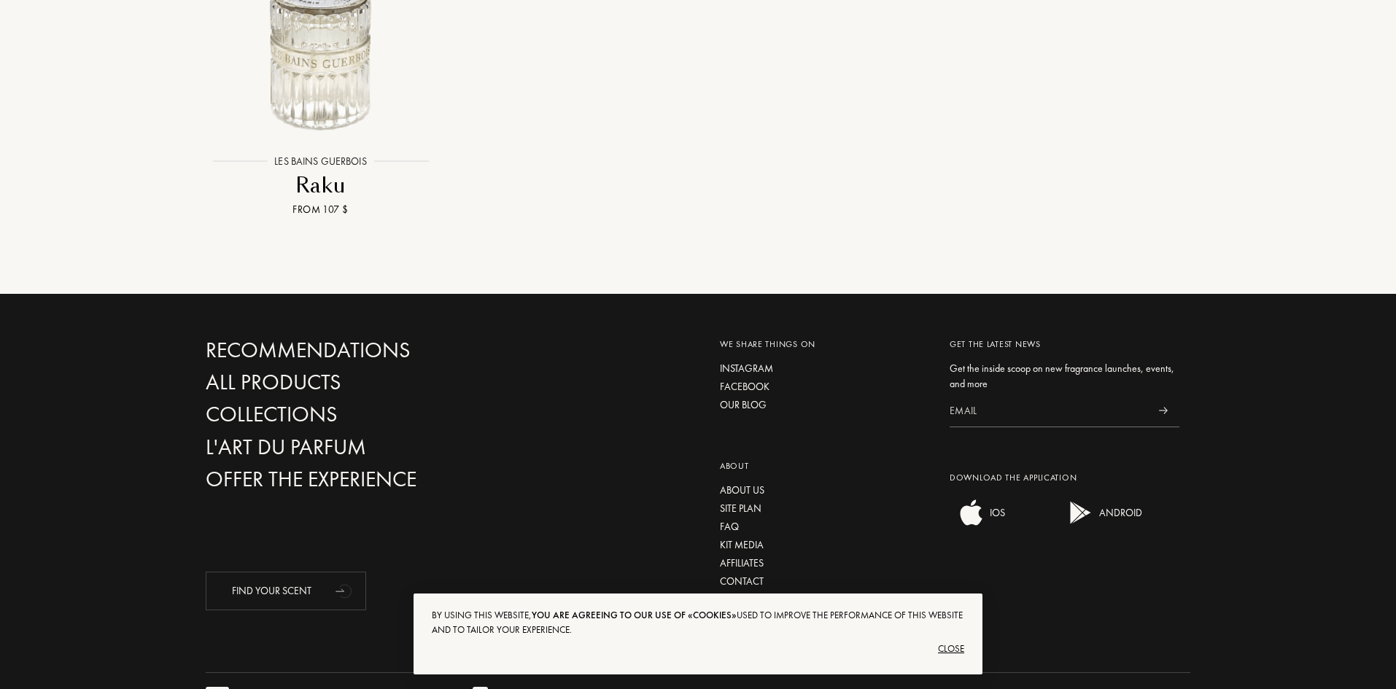
scroll to position [2505, 0]
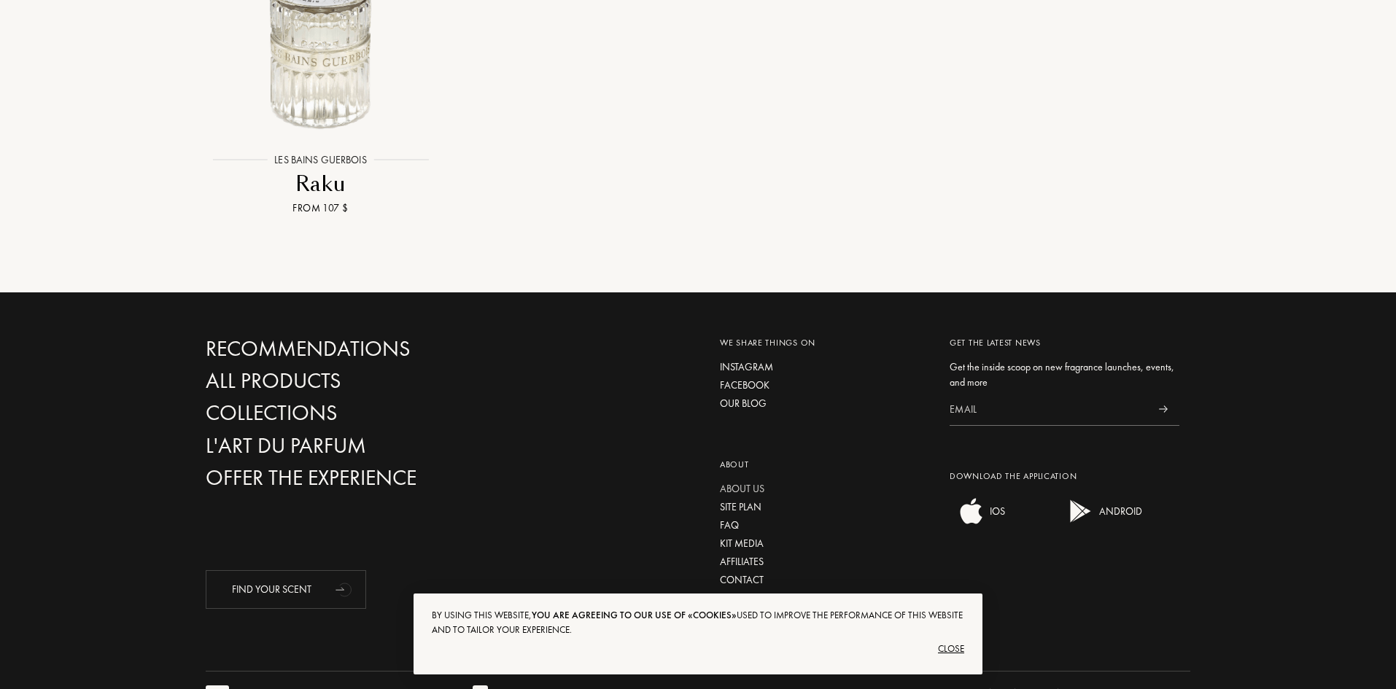
click at [759, 482] on div "About us" at bounding box center [824, 489] width 208 height 15
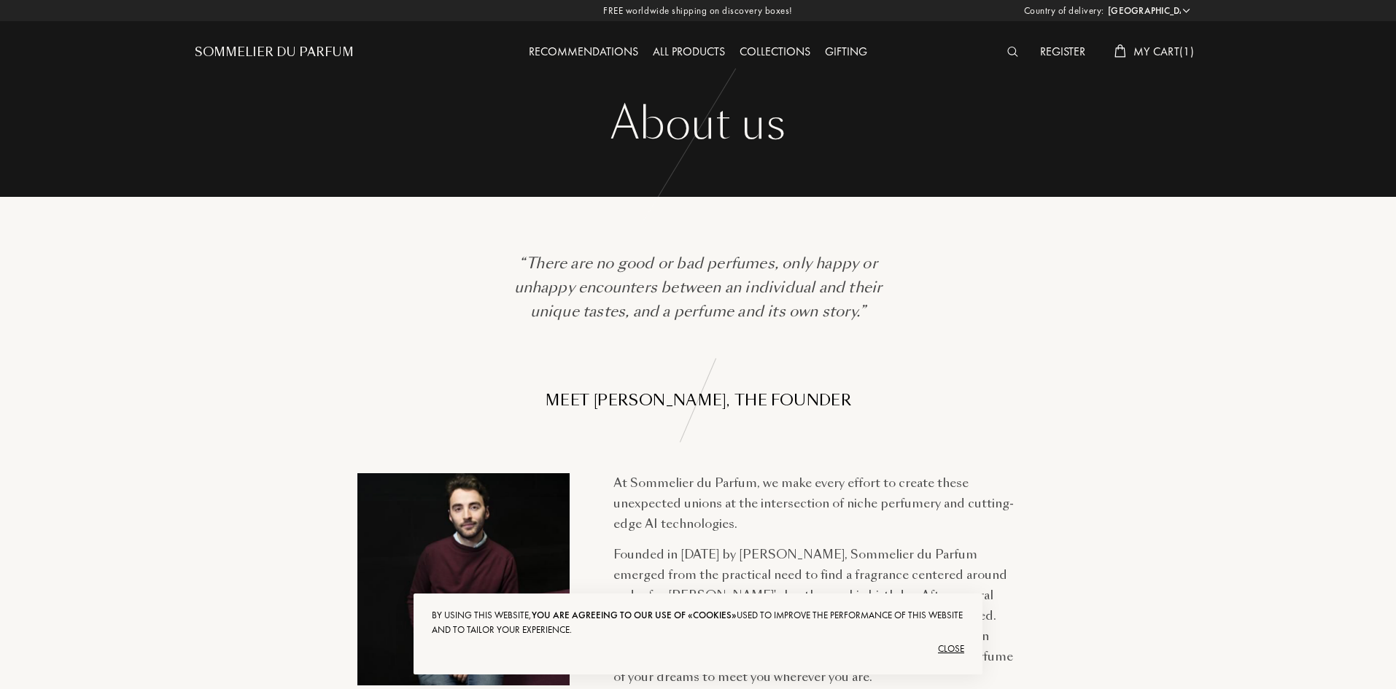
select select "IS"
click at [765, 46] on div "Collections" at bounding box center [775, 52] width 85 height 19
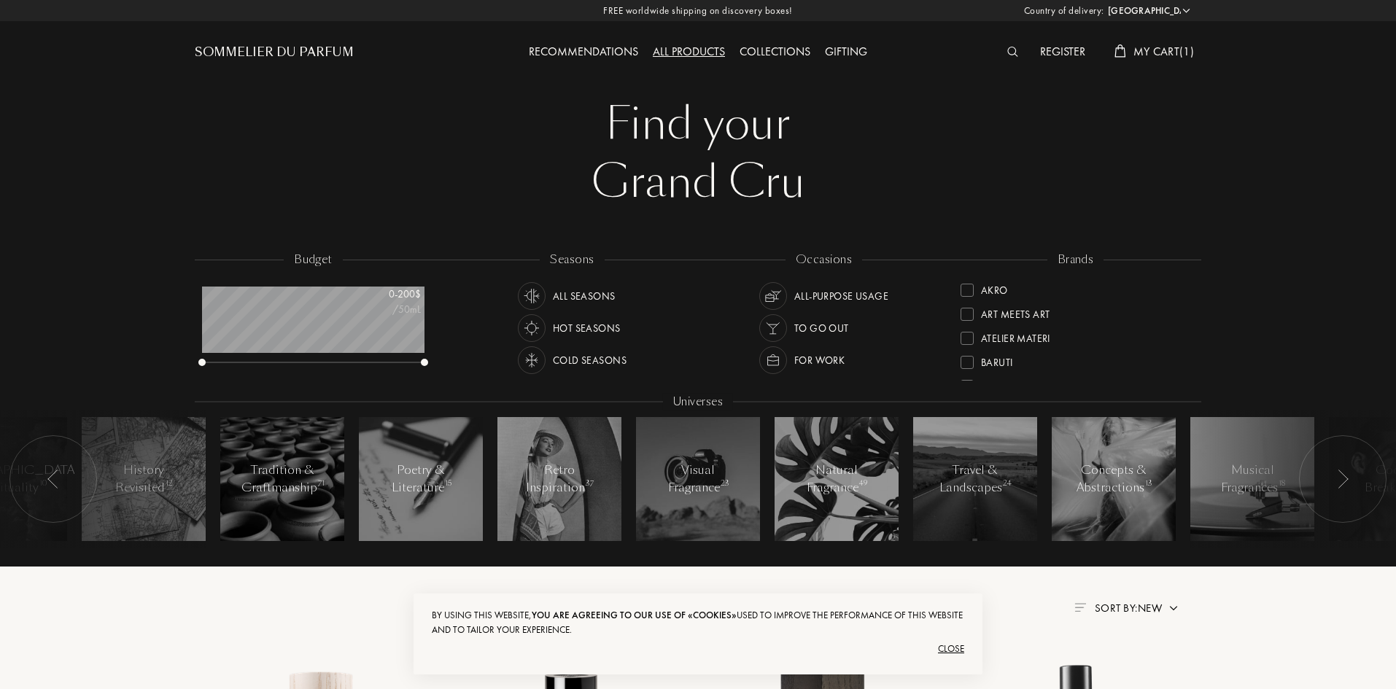
select select "IS"
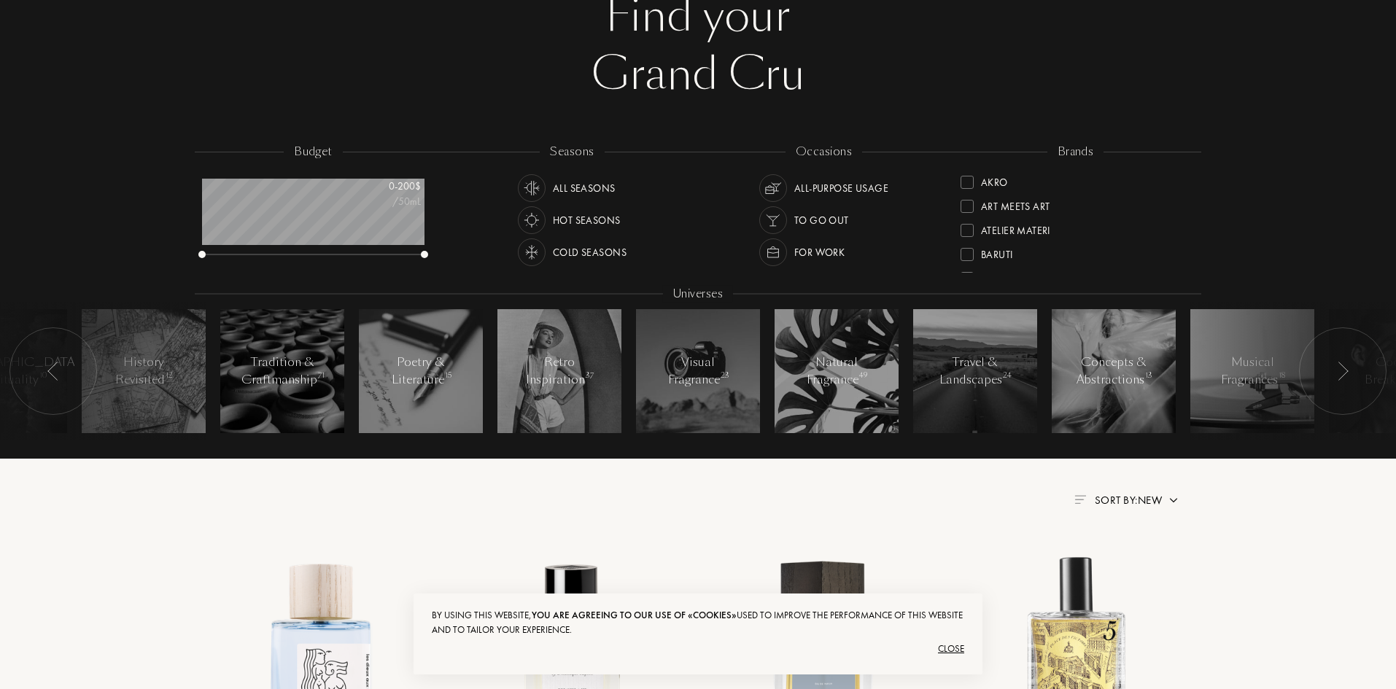
scroll to position [73, 0]
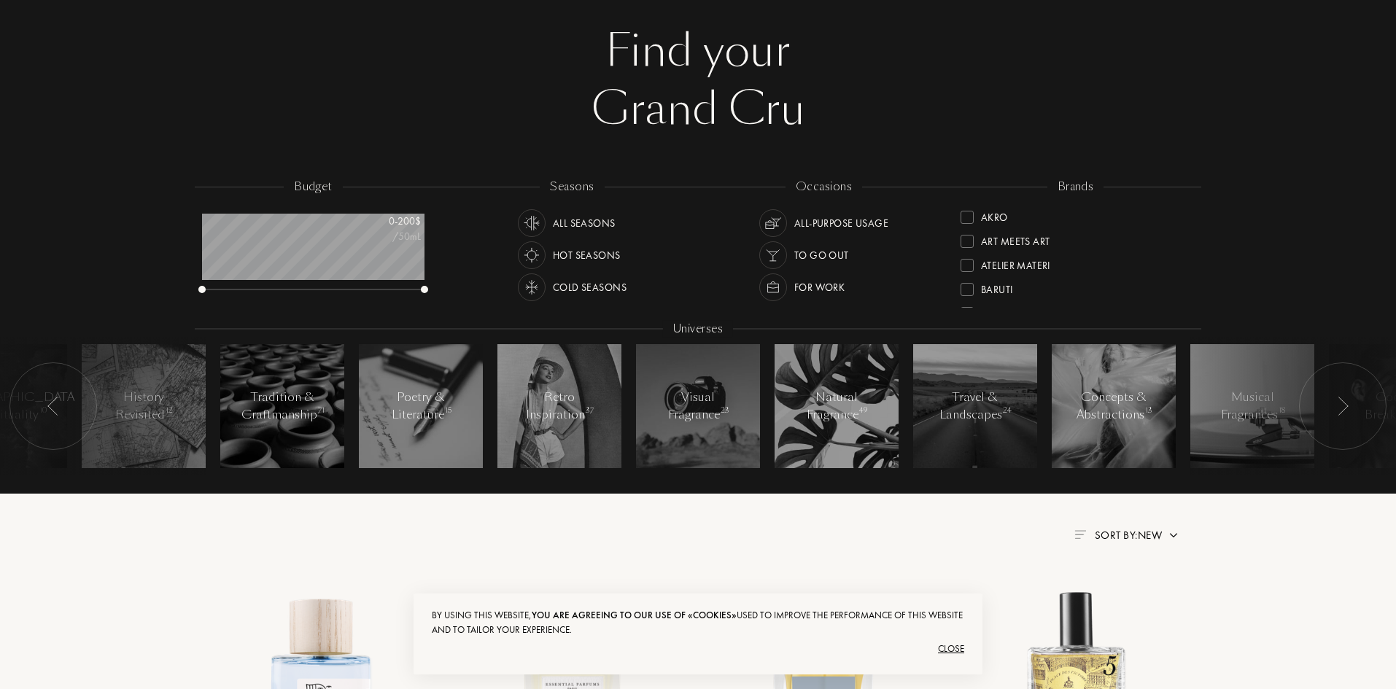
click at [1367, 393] on div at bounding box center [1343, 407] width 88 height 88
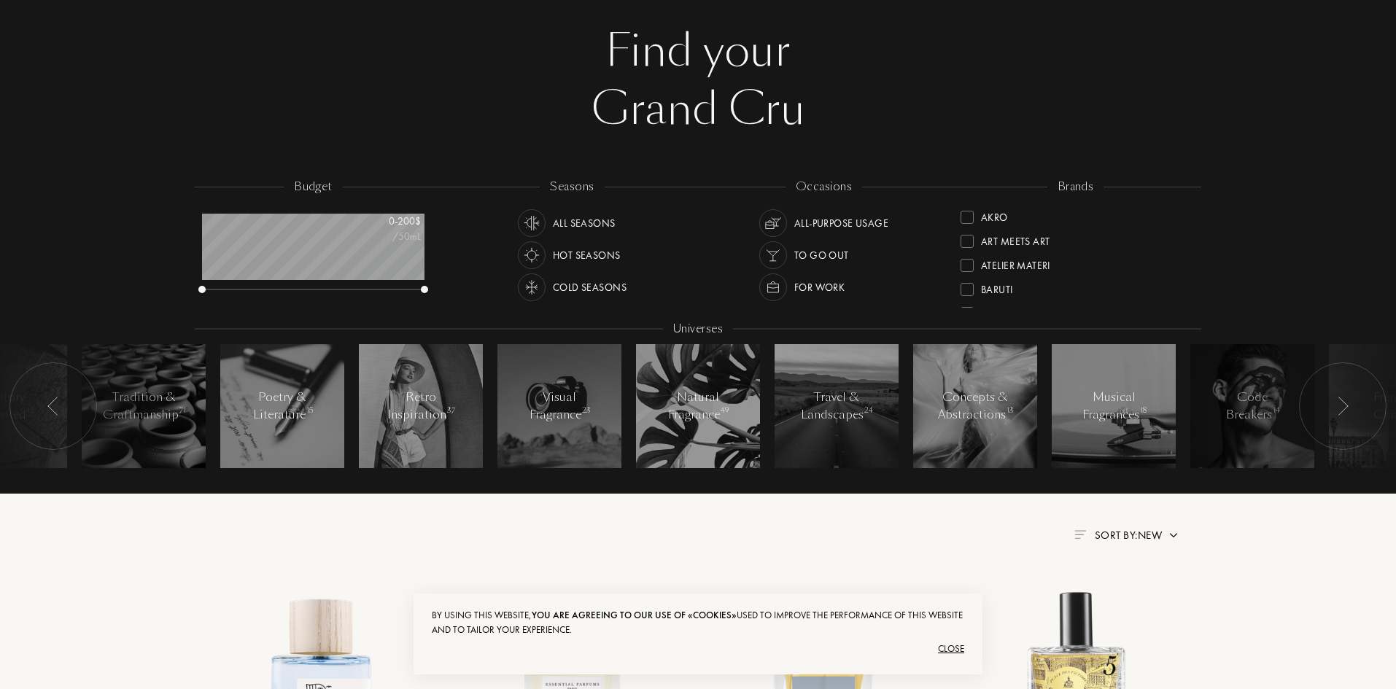
click at [1367, 393] on div at bounding box center [1343, 407] width 88 height 88
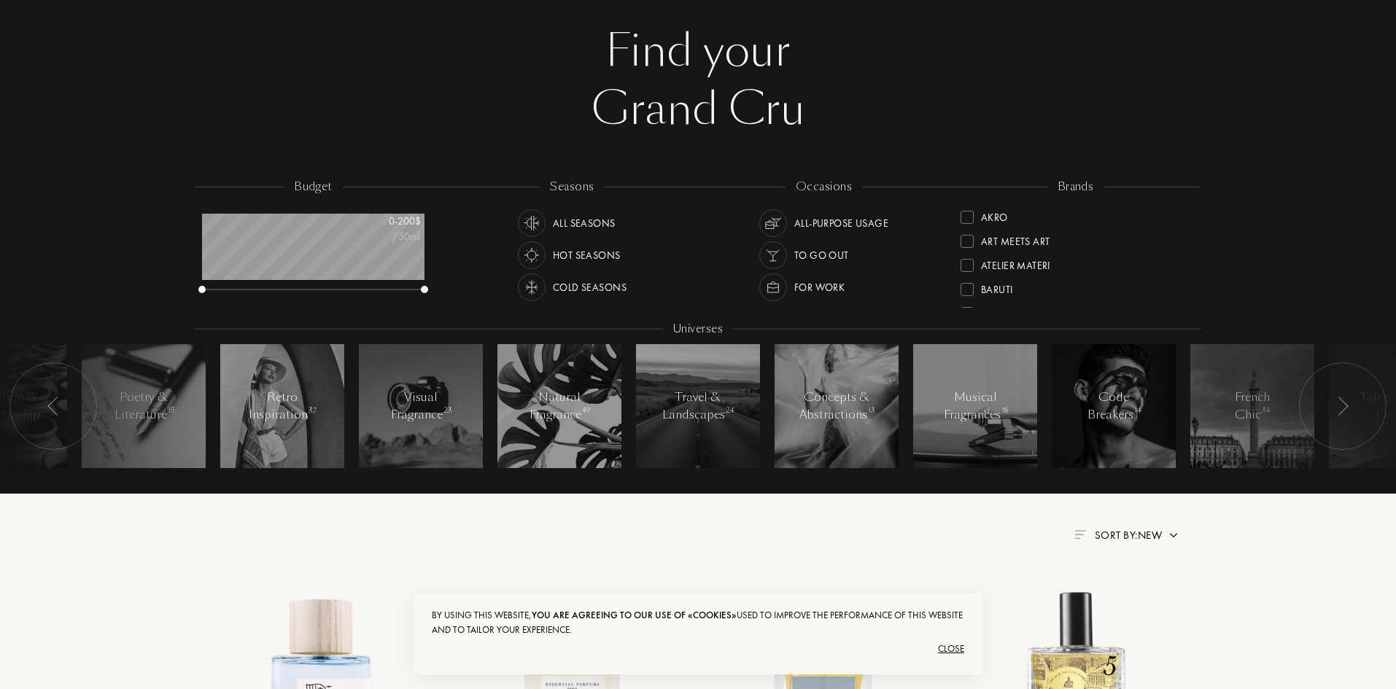
click at [1367, 393] on div at bounding box center [1343, 407] width 88 height 88
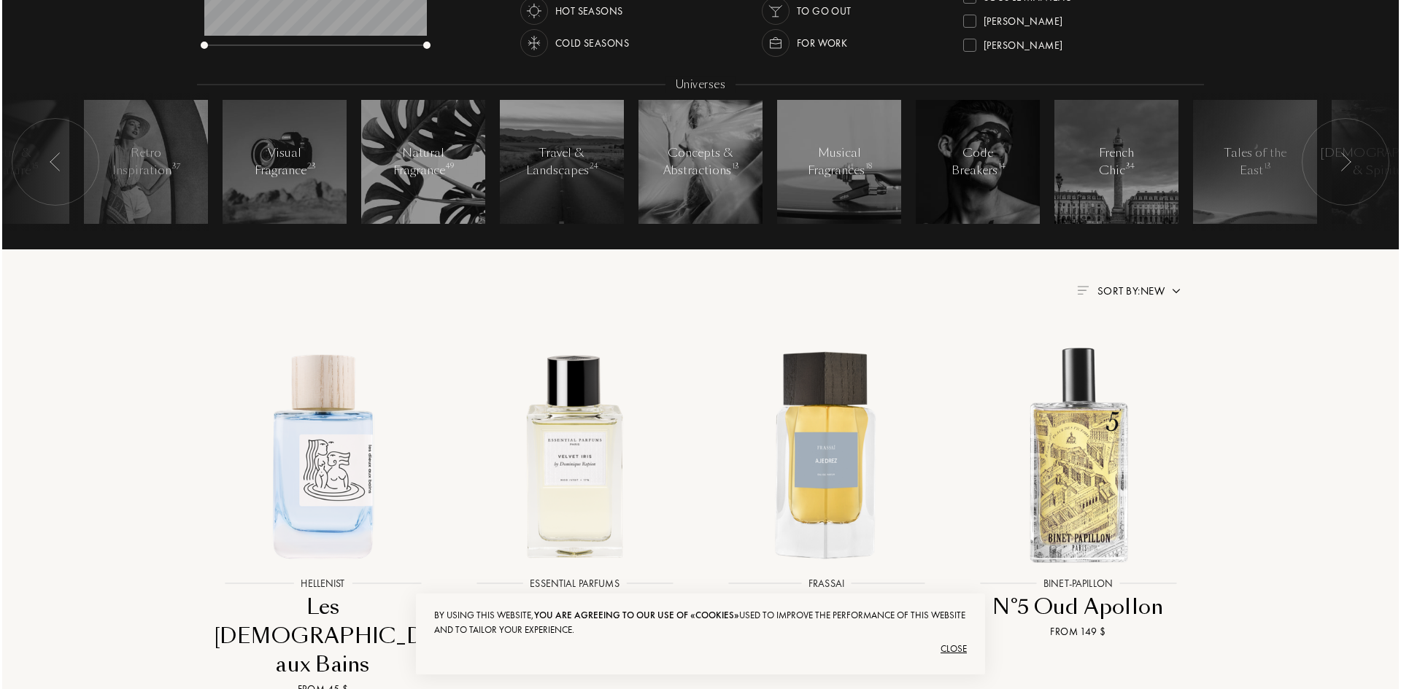
scroll to position [0, 0]
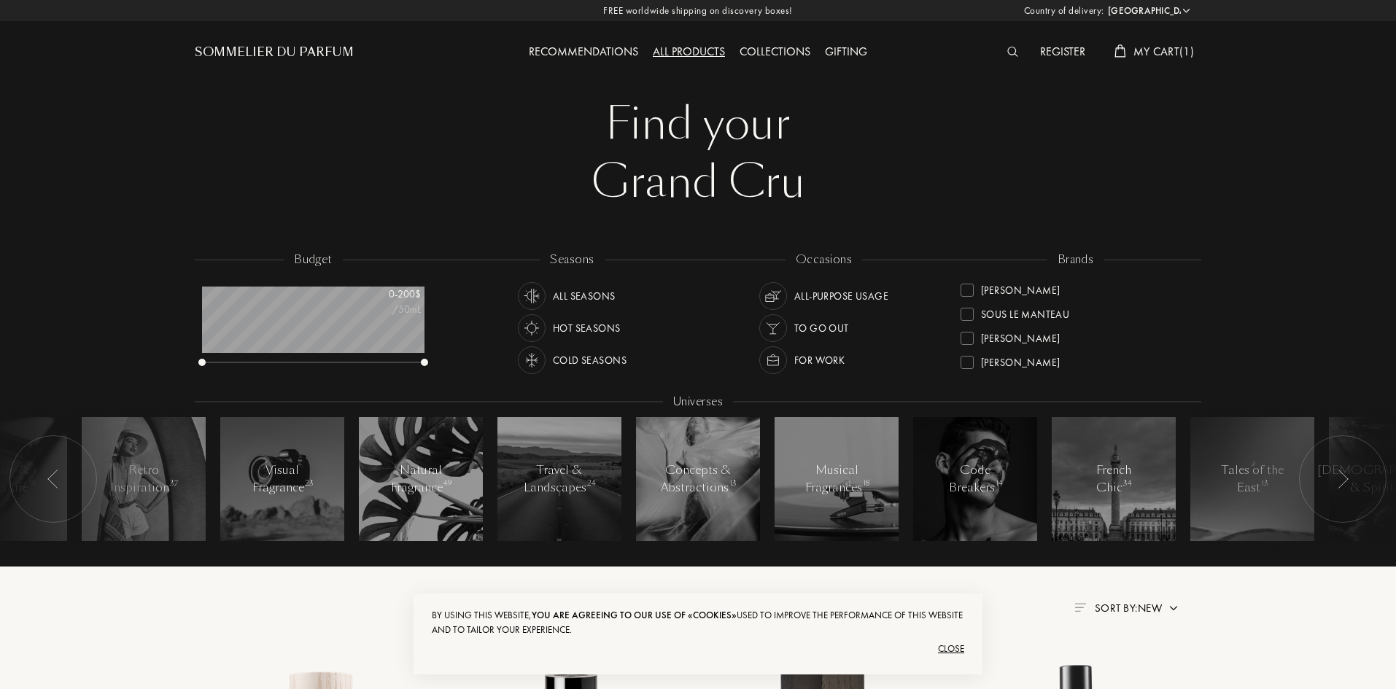
click at [1008, 50] on img at bounding box center [1013, 52] width 11 height 10
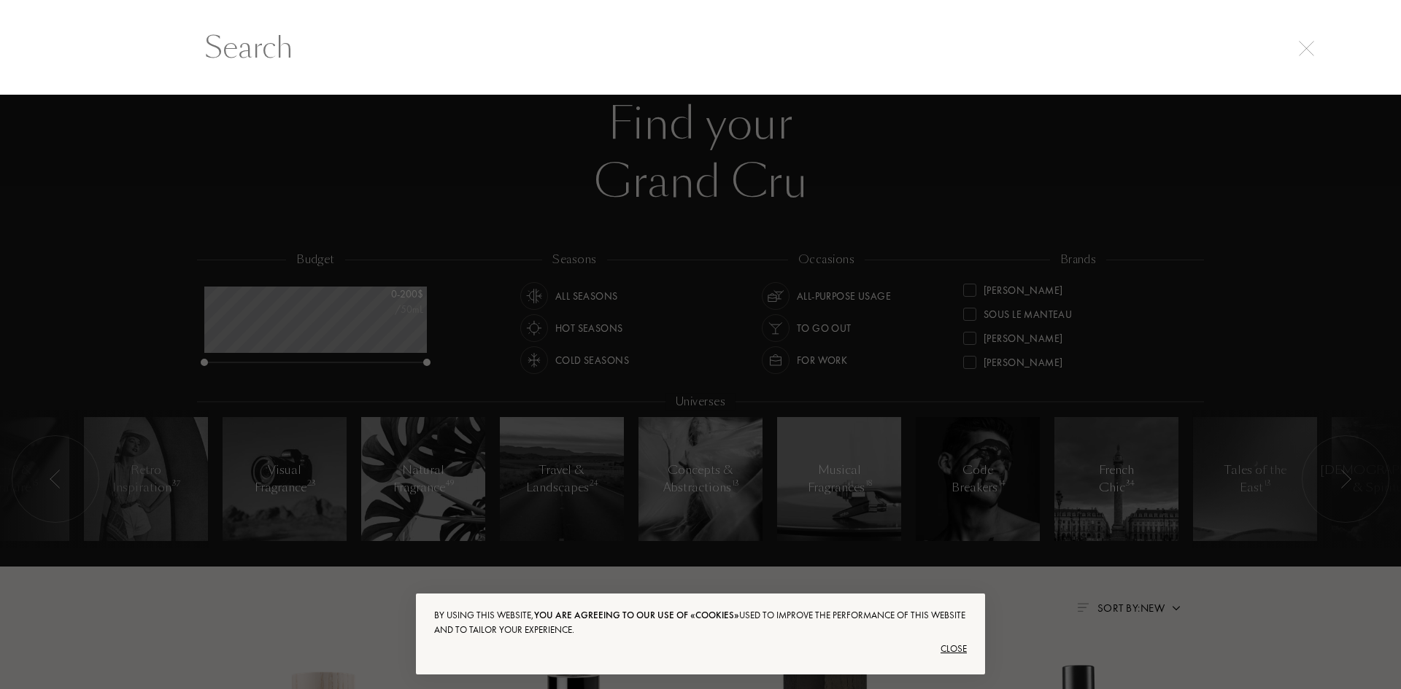
scroll to position [1, 0]
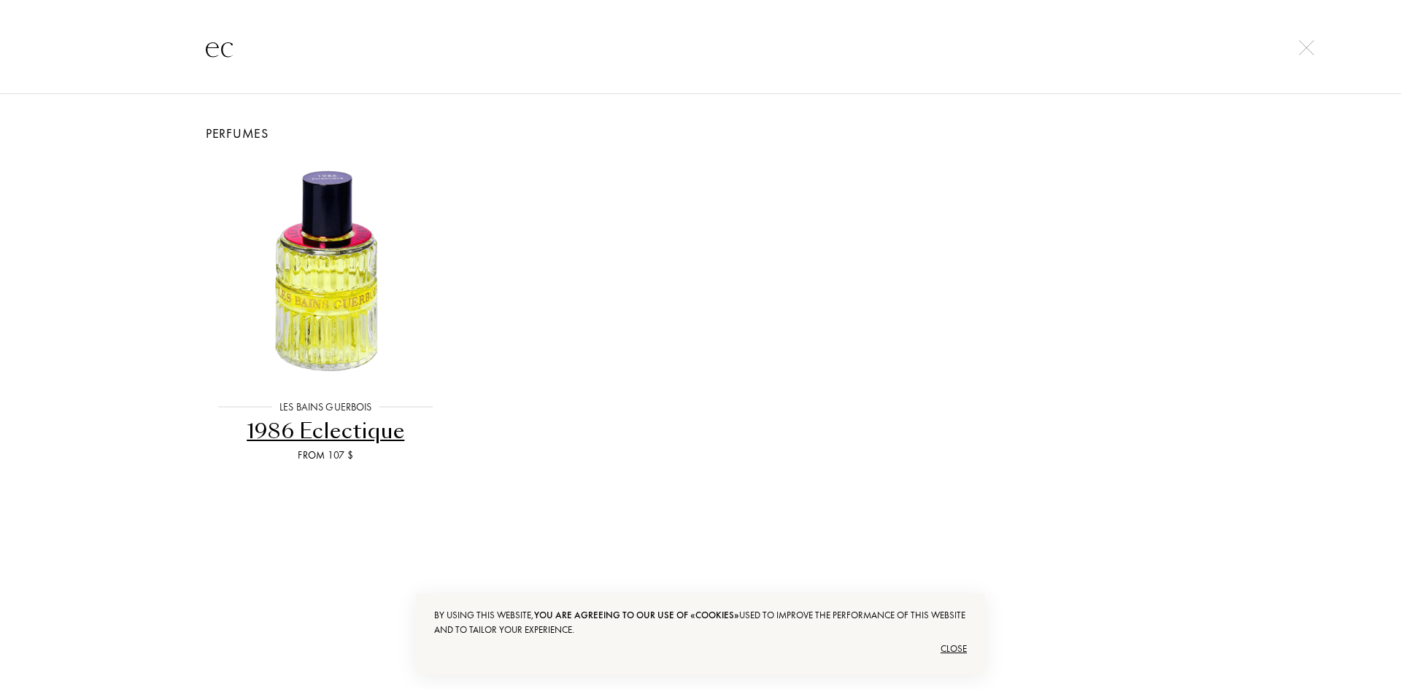
type input "e"
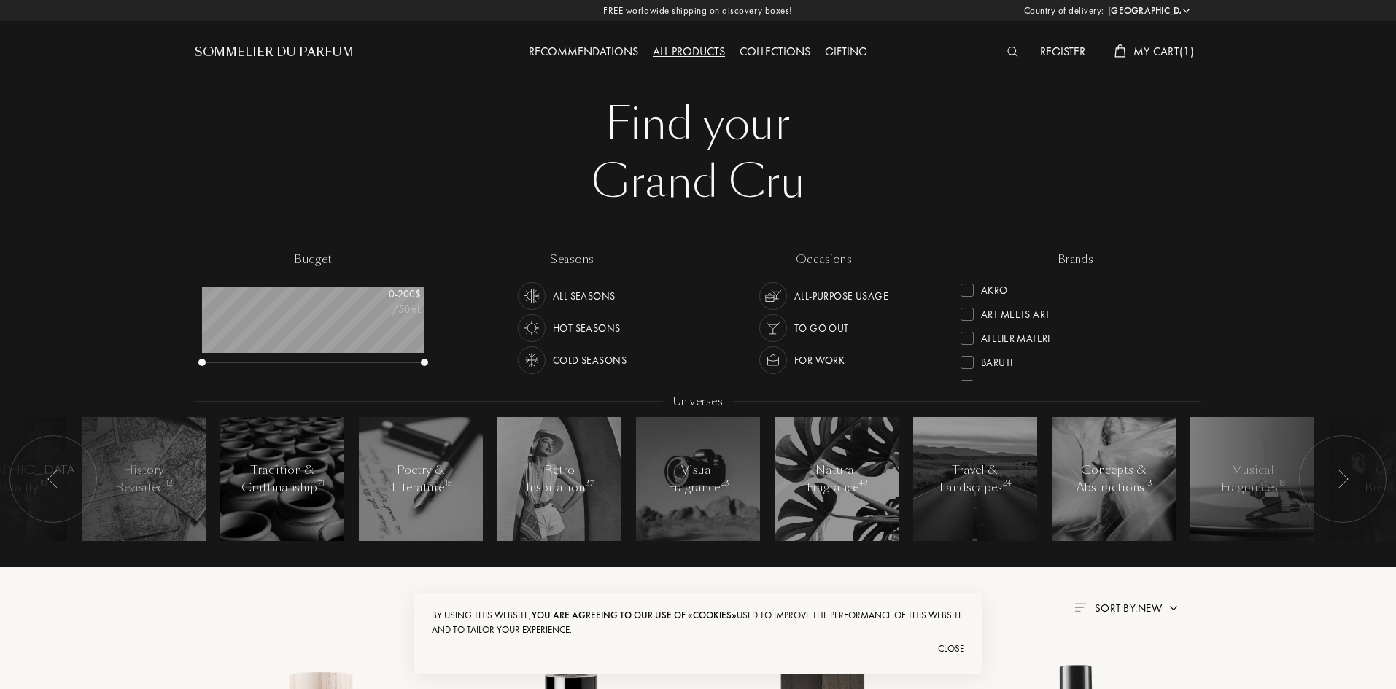
select select "IS"
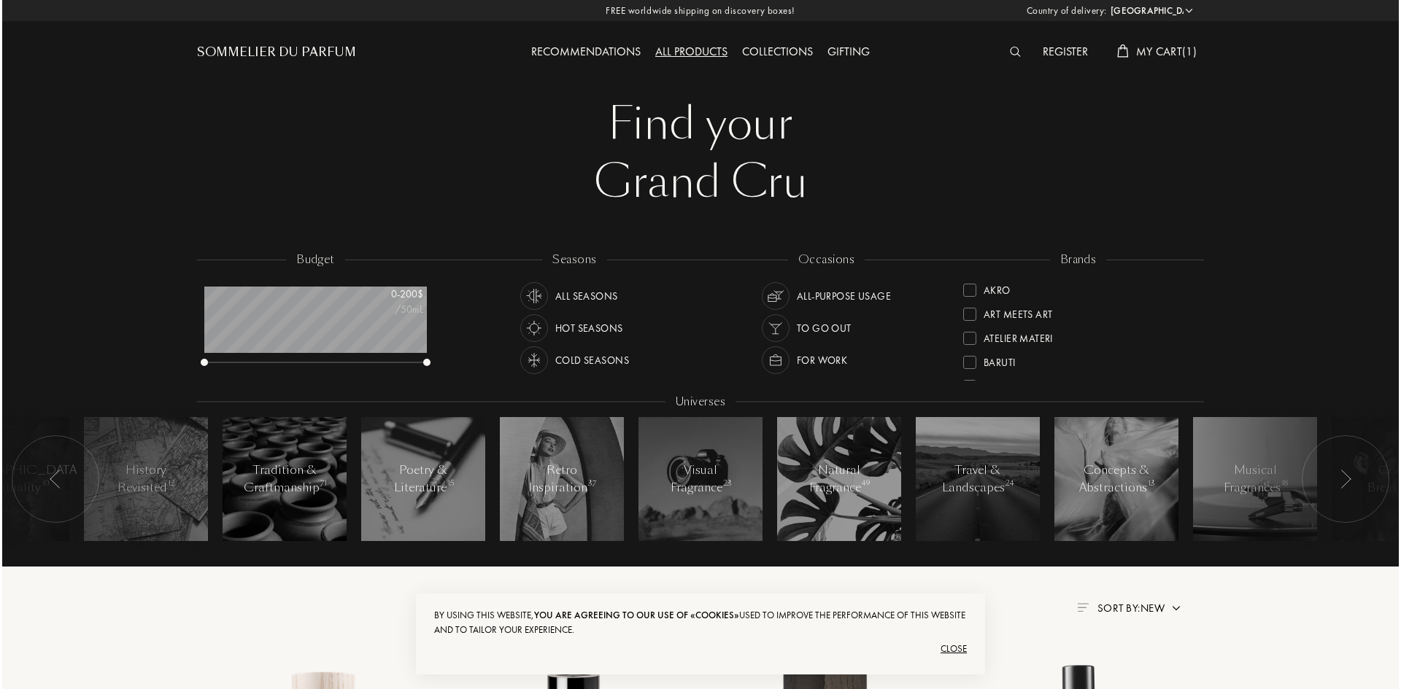
scroll to position [73, 223]
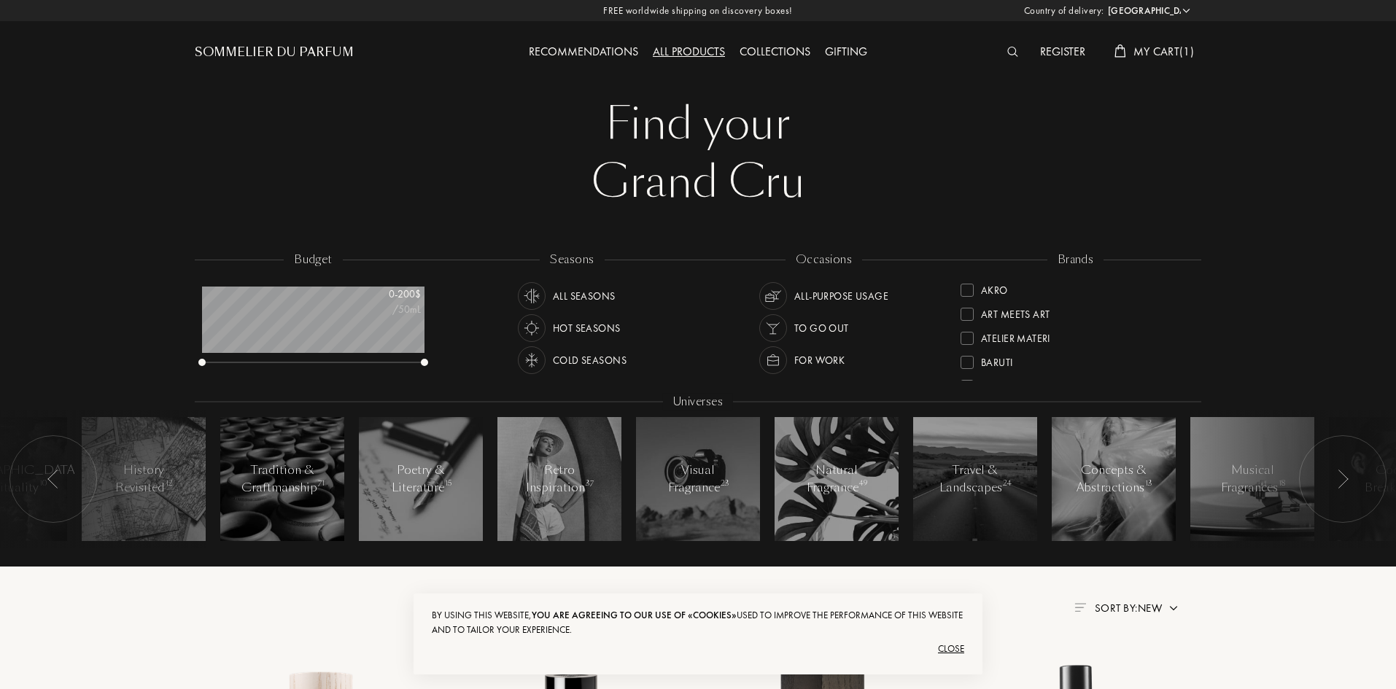
click at [1013, 54] on img at bounding box center [1013, 52] width 11 height 10
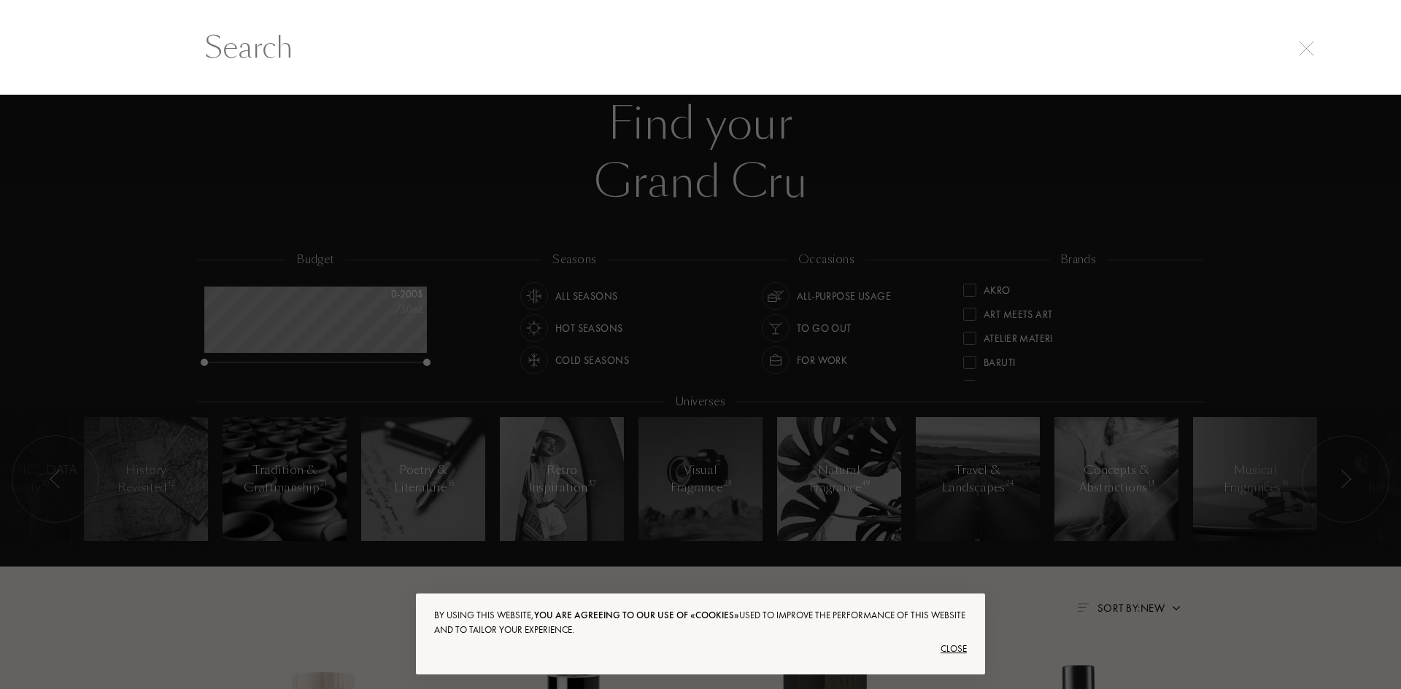
scroll to position [1, 0]
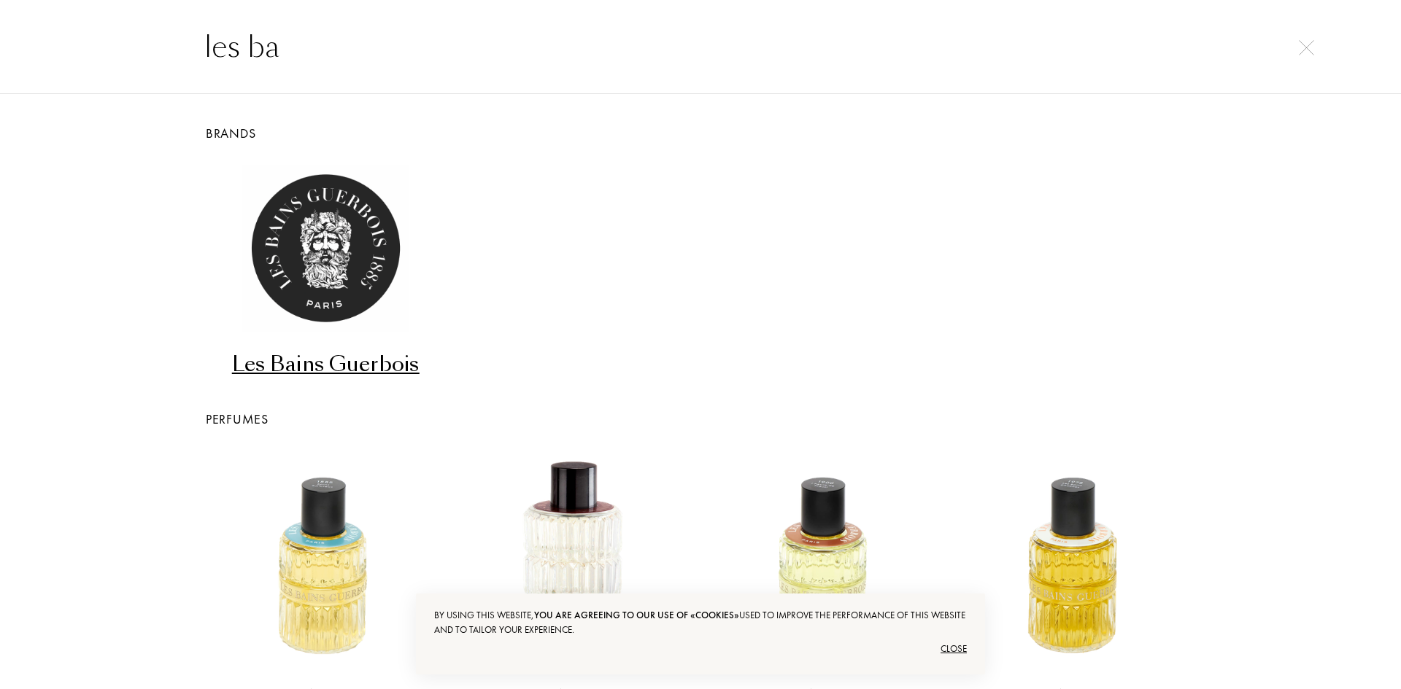
type input "les ba"
click at [363, 369] on div "Les Bains Guerbois" at bounding box center [325, 364] width 239 height 28
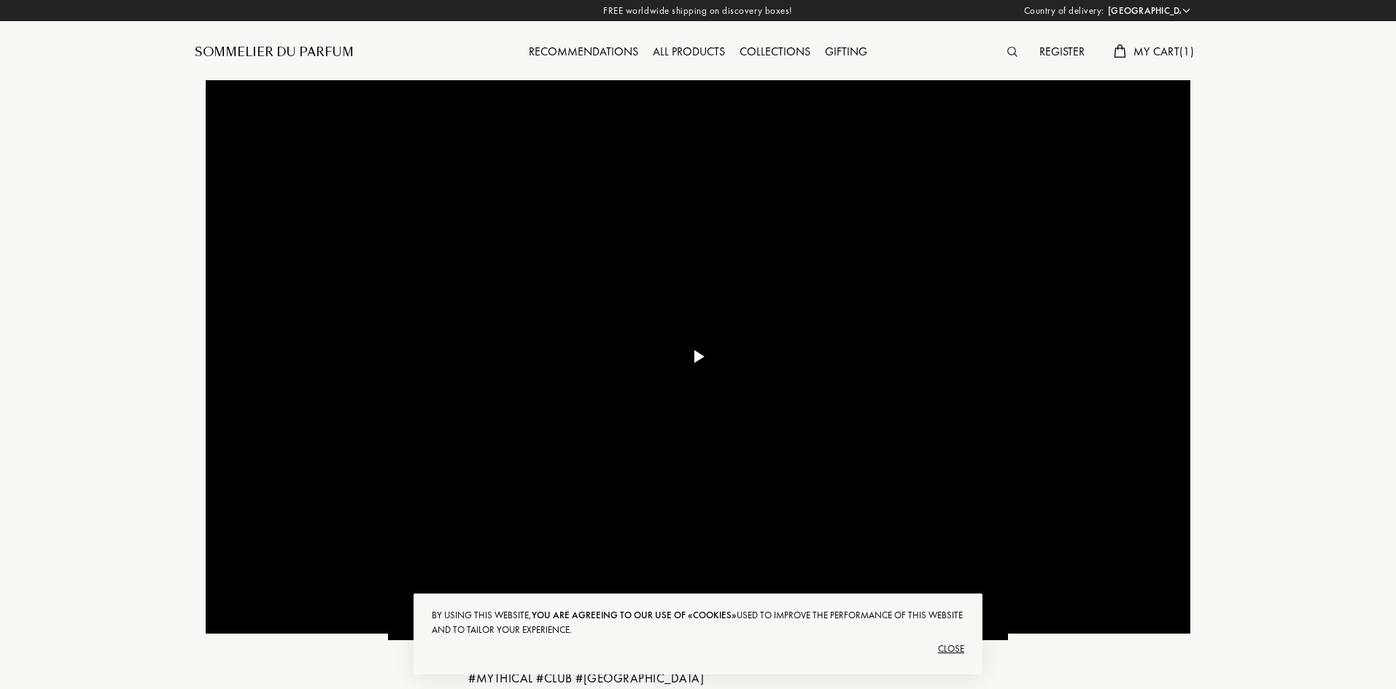
select select "IS"
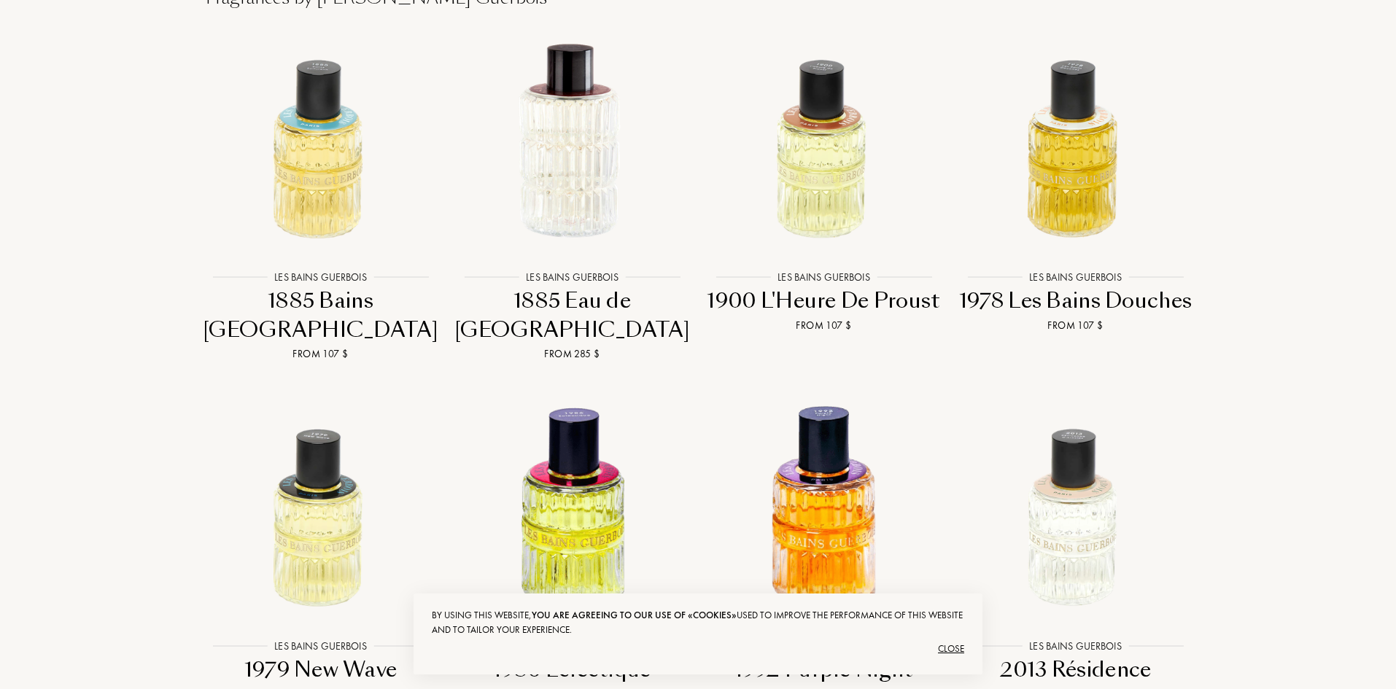
scroll to position [1240, 0]
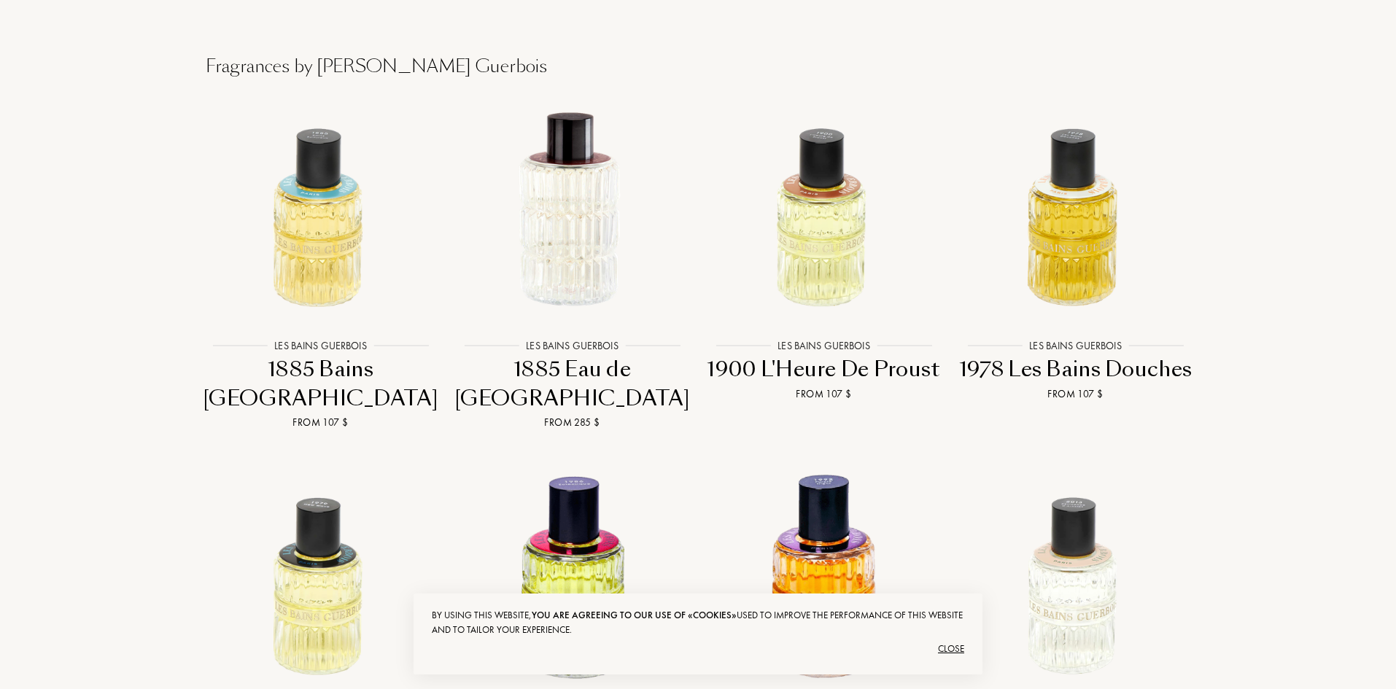
click at [863, 338] on div "Les Bains Guerbois" at bounding box center [823, 345] width 107 height 15
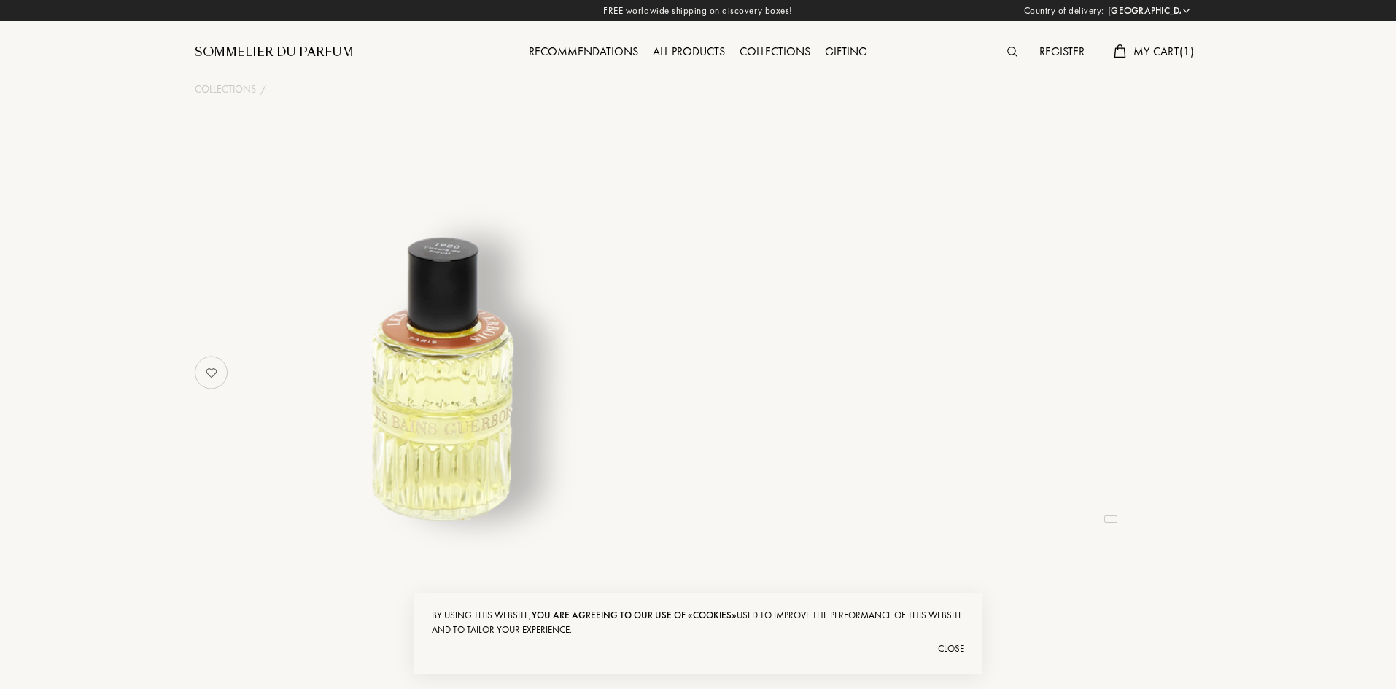
select select "IS"
